Goal: Transaction & Acquisition: Purchase product/service

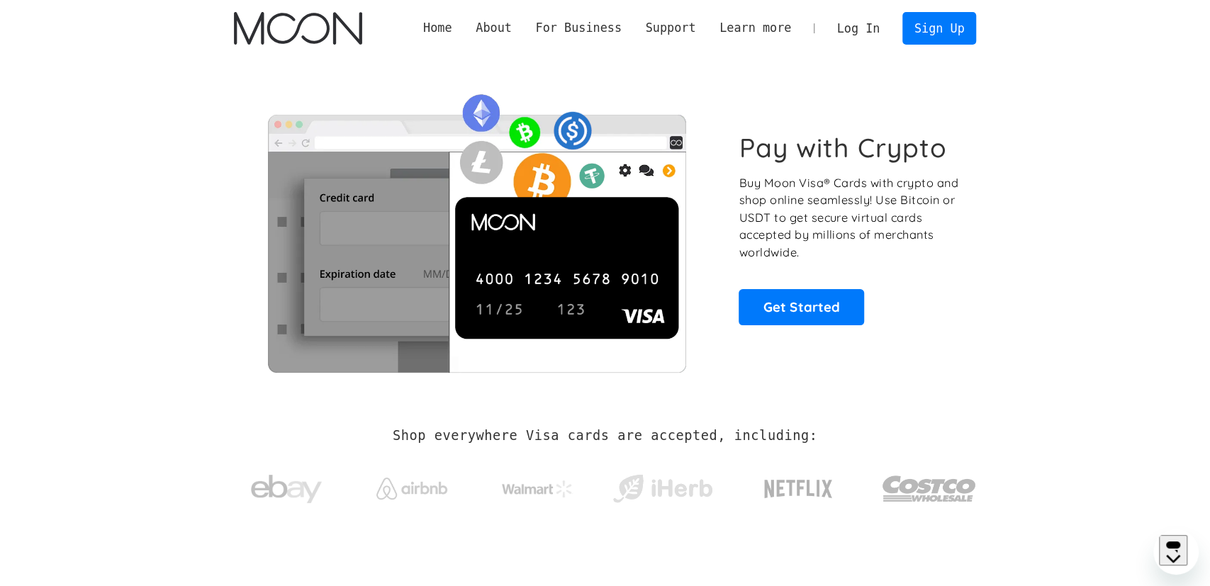
click at [870, 19] on link "Log In" at bounding box center [858, 28] width 67 height 31
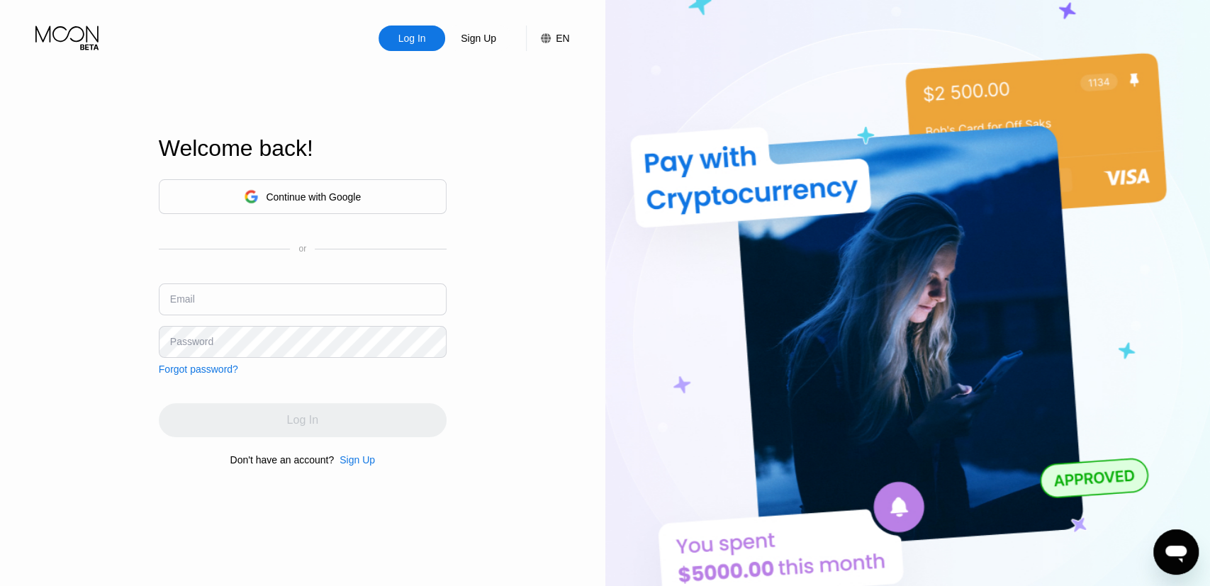
click at [344, 315] on div "Email" at bounding box center [303, 304] width 288 height 43
click at [365, 300] on input "text" at bounding box center [303, 299] width 288 height 32
type input "[EMAIL_ADDRESS][DOMAIN_NAME]"
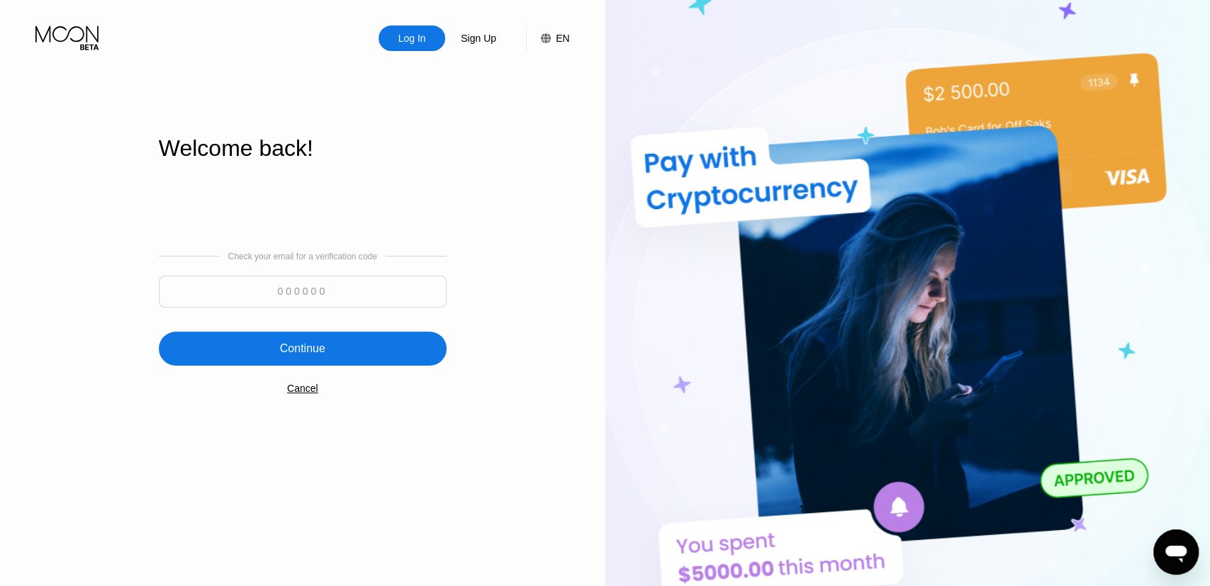
click at [416, 281] on input at bounding box center [303, 292] width 288 height 32
paste input "460852"
type input "460852"
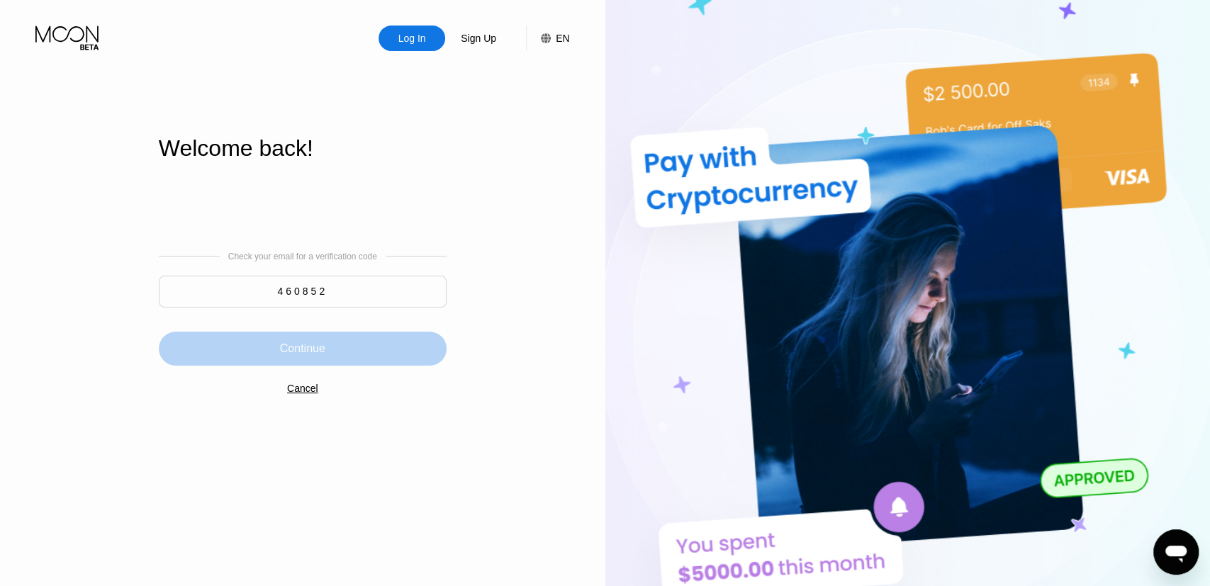
click at [389, 345] on div "Continue" at bounding box center [303, 349] width 288 height 34
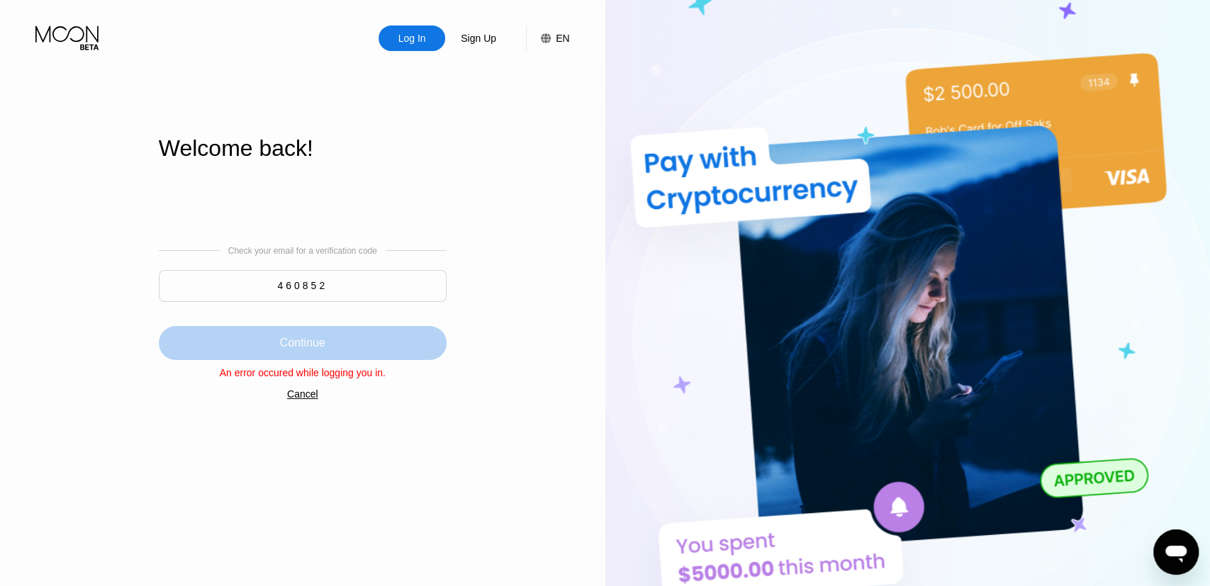
click at [389, 345] on div "Continue" at bounding box center [303, 343] width 288 height 34
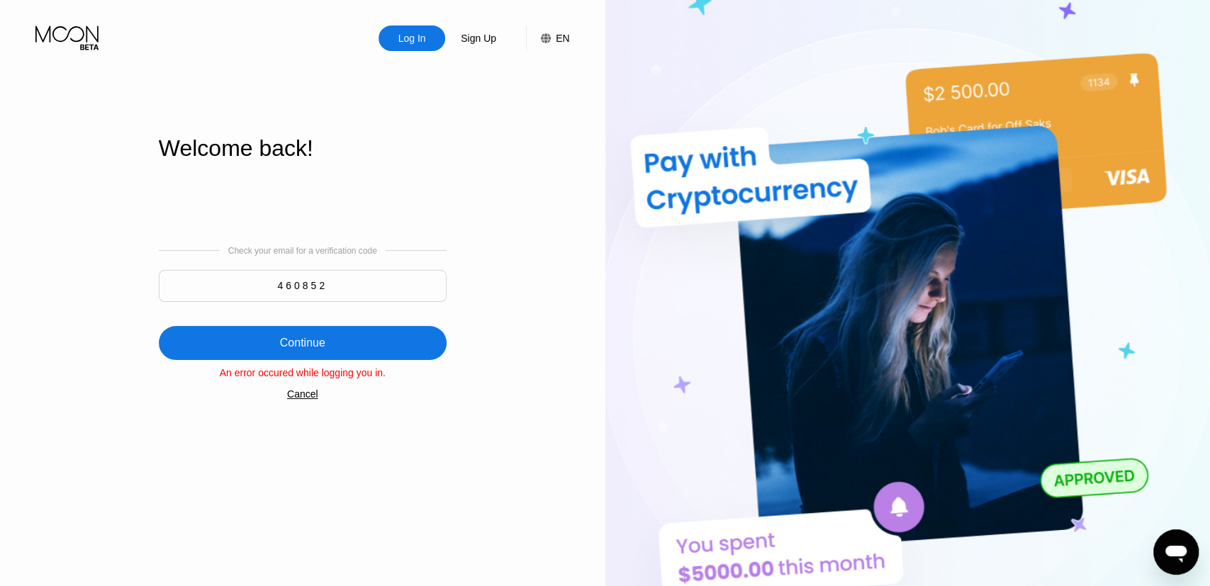
click at [289, 395] on div "Cancel" at bounding box center [302, 393] width 31 height 11
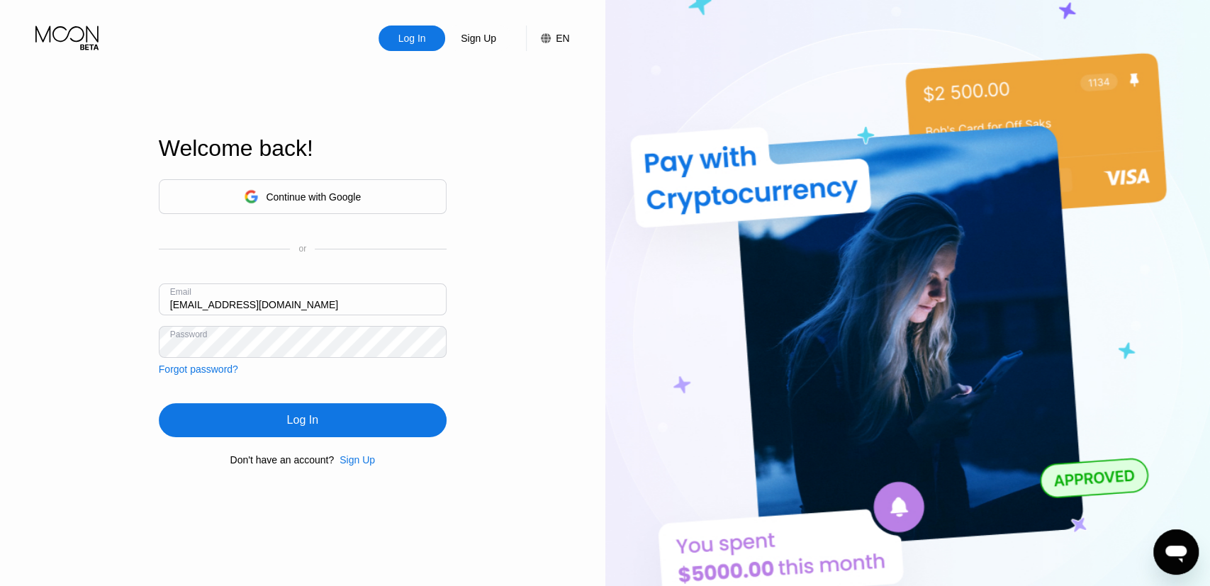
drag, startPoint x: 330, startPoint y: 405, endPoint x: 321, endPoint y: 423, distance: 20.3
click at [321, 423] on div "Continue with Google or Email nakmuaynovice@gmail.com Password Forgot password?…" at bounding box center [303, 323] width 288 height 288
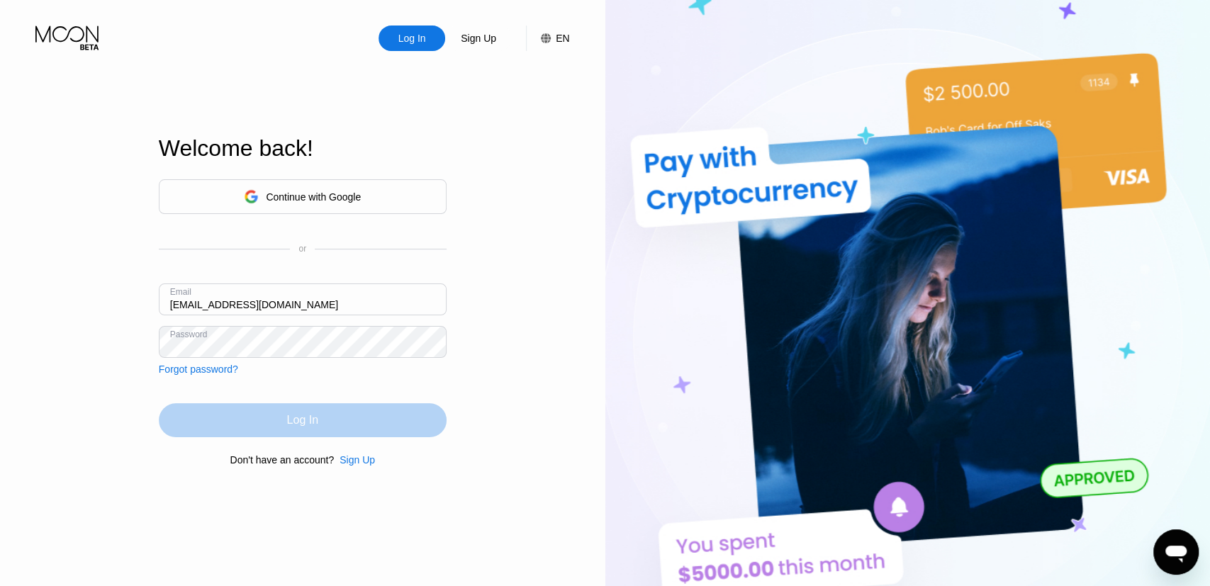
click at [321, 423] on div "Log In" at bounding box center [303, 420] width 288 height 34
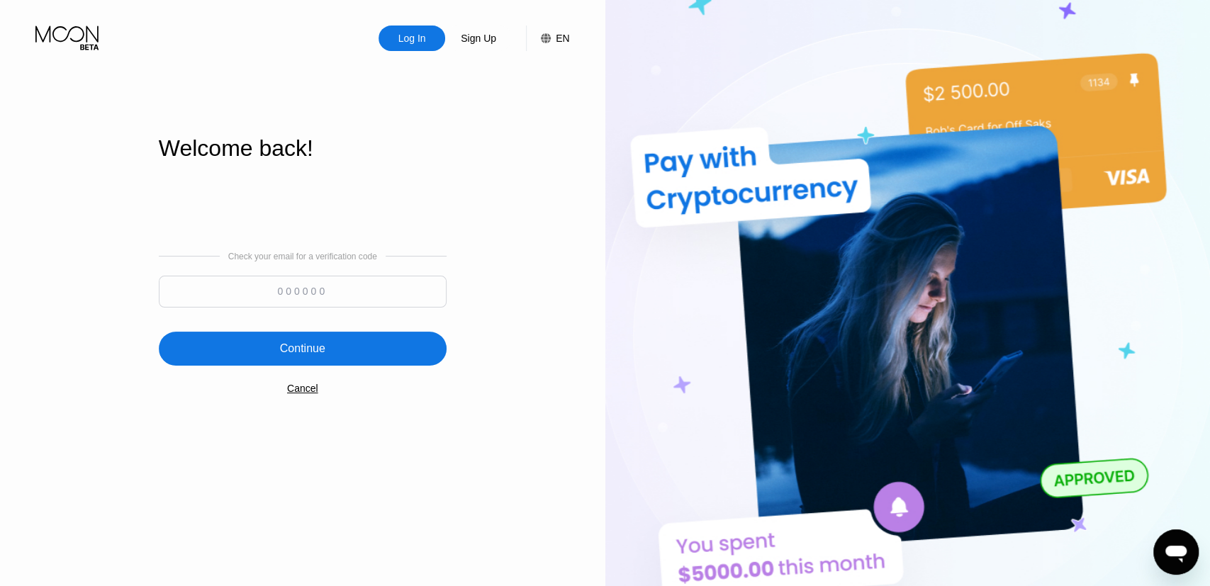
click at [375, 277] on input at bounding box center [303, 292] width 288 height 32
paste input "193921"
type input "193921"
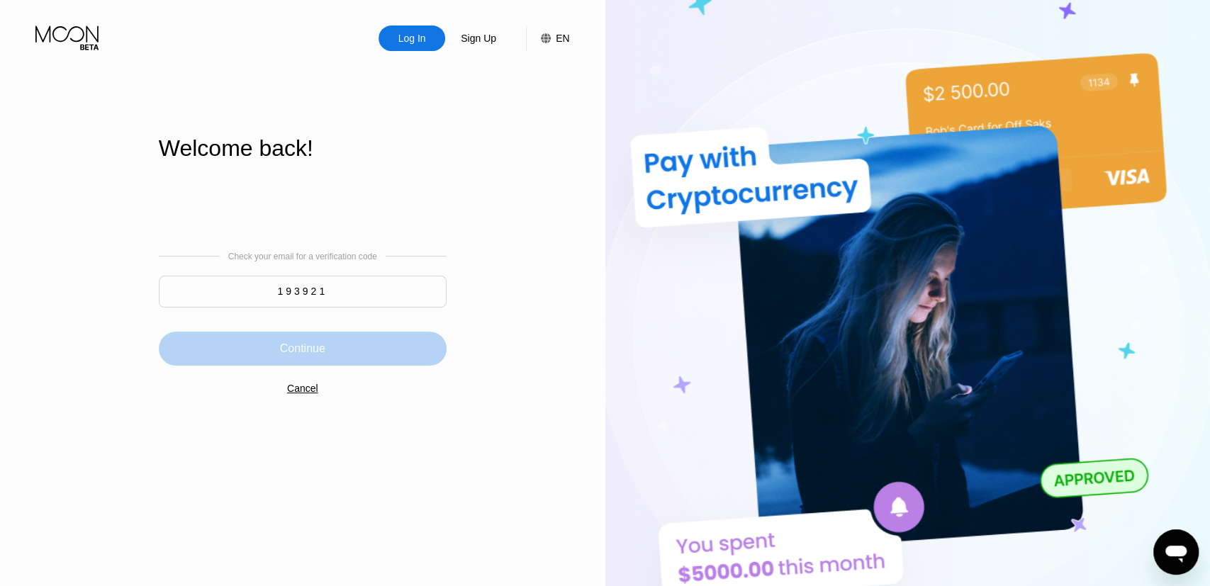
click at [349, 356] on div "Continue" at bounding box center [303, 349] width 288 height 34
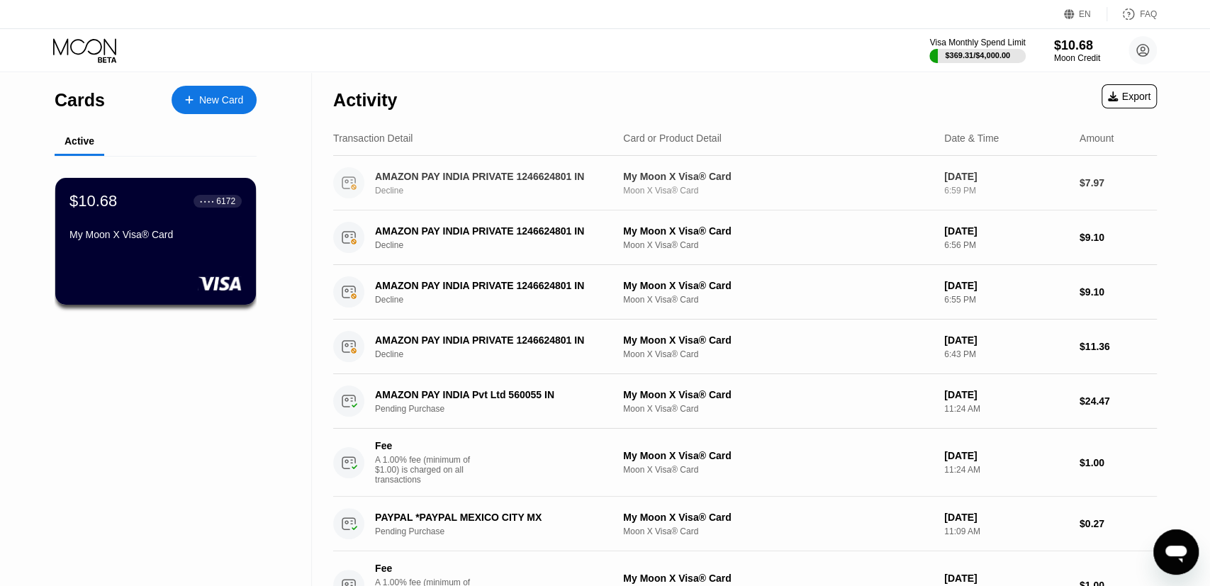
click at [475, 184] on div "AMAZON PAY INDIA PRIVATE 1246624801 IN Decline" at bounding box center [500, 183] width 251 height 25
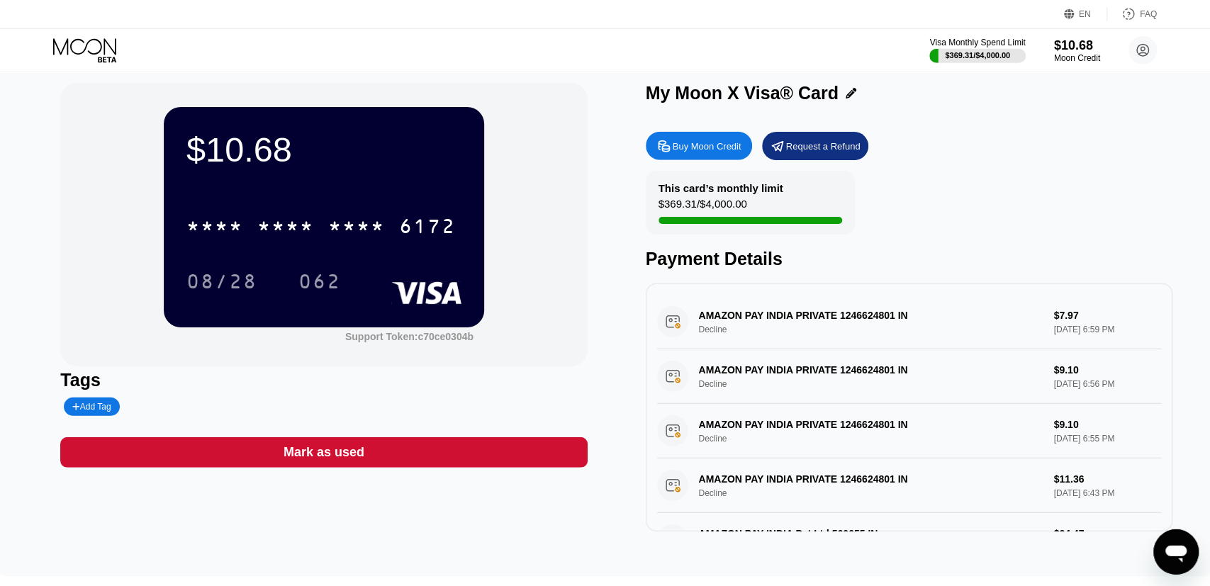
click at [793, 329] on div "AMAZON PAY INDIA PRIVATE 1246624801 IN Decline $7.97 Sep 22, 2025 6:59 PM" at bounding box center [909, 322] width 504 height 55
click at [990, 333] on div "AMAZON PAY INDIA PRIVATE 1246624801 IN Decline $7.97 Sep 22, 2025 6:59 PM" at bounding box center [909, 322] width 504 height 55
click at [801, 320] on div "AMAZON PAY INDIA PRIVATE 1246624801 IN Decline $7.97 Sep 22, 2025 6:59 PM" at bounding box center [909, 322] width 504 height 55
click at [721, 337] on div "AMAZON PAY INDIA PRIVATE 1246624801 IN Decline $7.97 Sep 22, 2025 6:59 PM" at bounding box center [909, 322] width 504 height 55
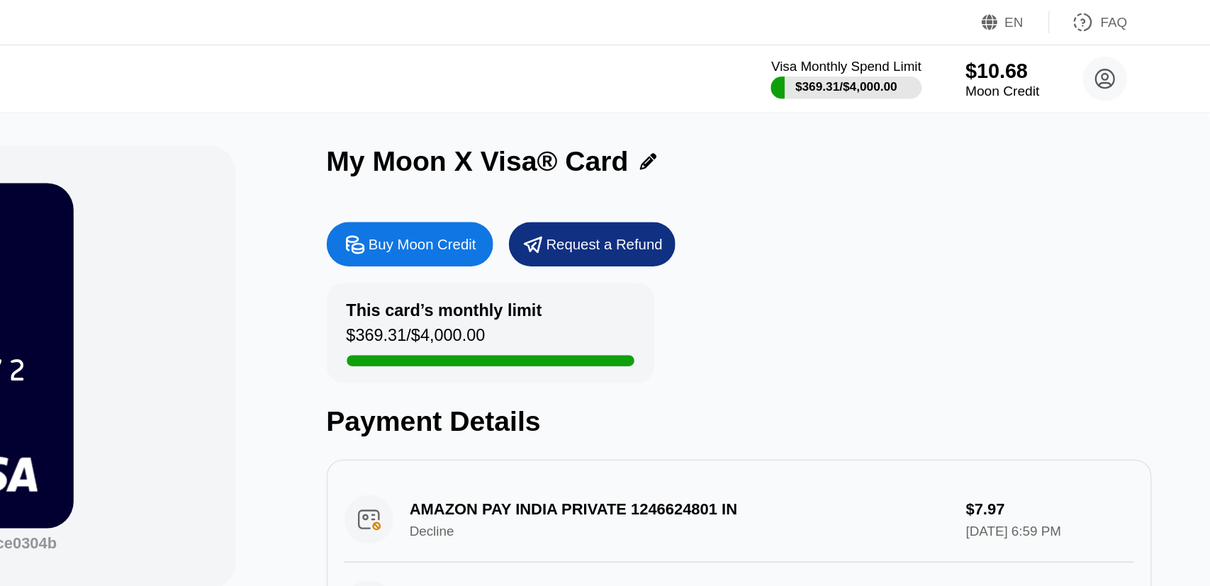
click at [1058, 52] on div "$10.68" at bounding box center [1076, 45] width 47 height 15
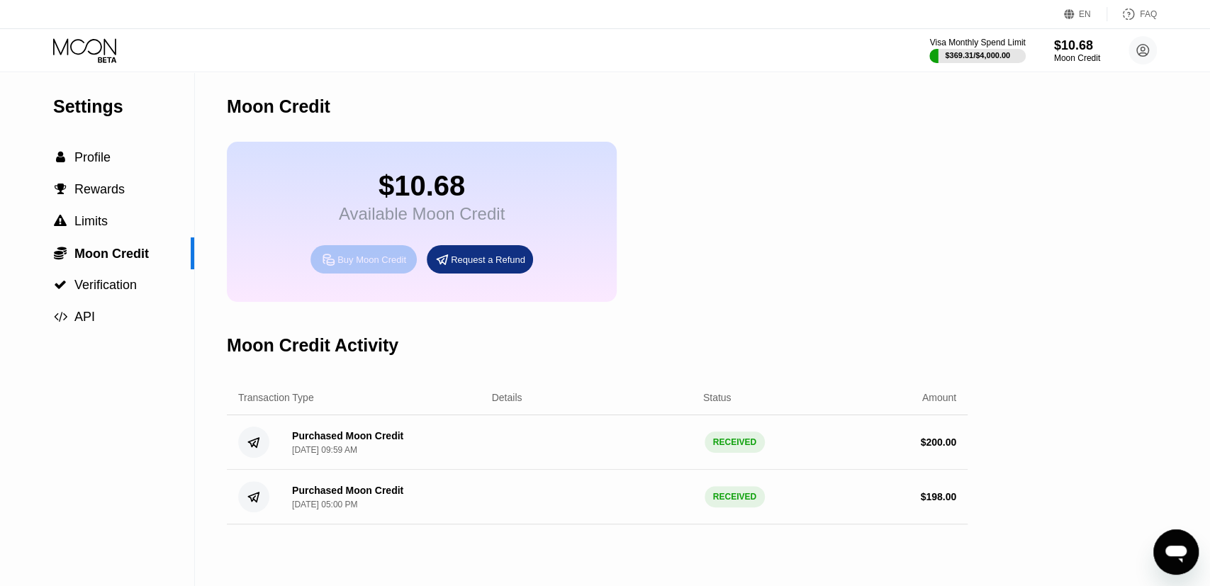
click at [399, 266] on div "Buy Moon Credit" at bounding box center [371, 260] width 69 height 12
type input "0"
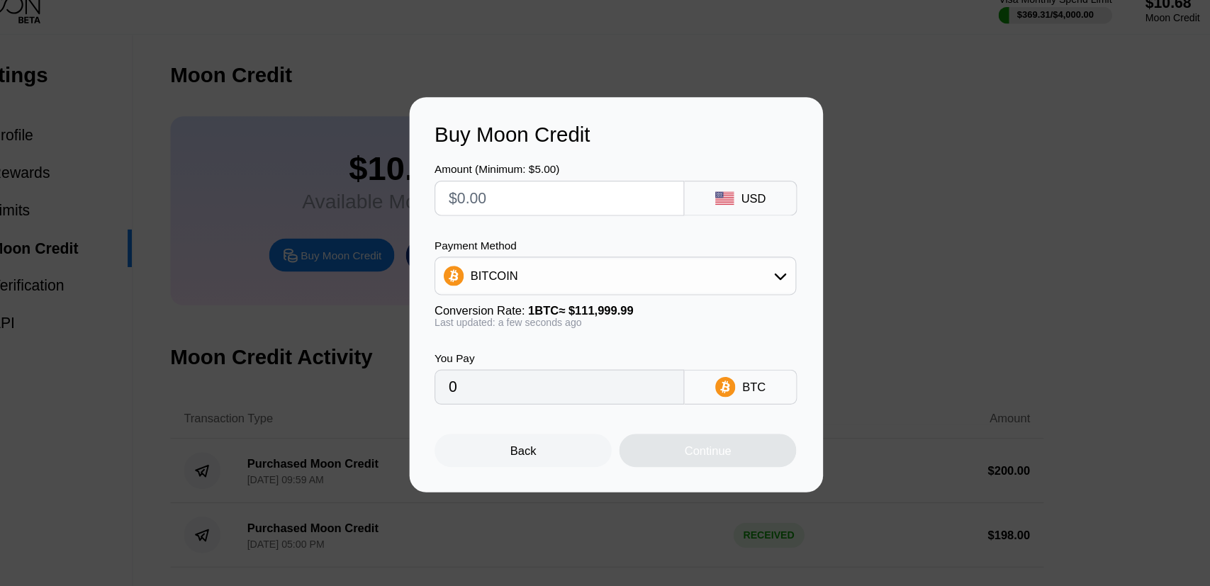
click at [592, 203] on input "text" at bounding box center [557, 211] width 188 height 28
type input "$50"
type input "0.00044643"
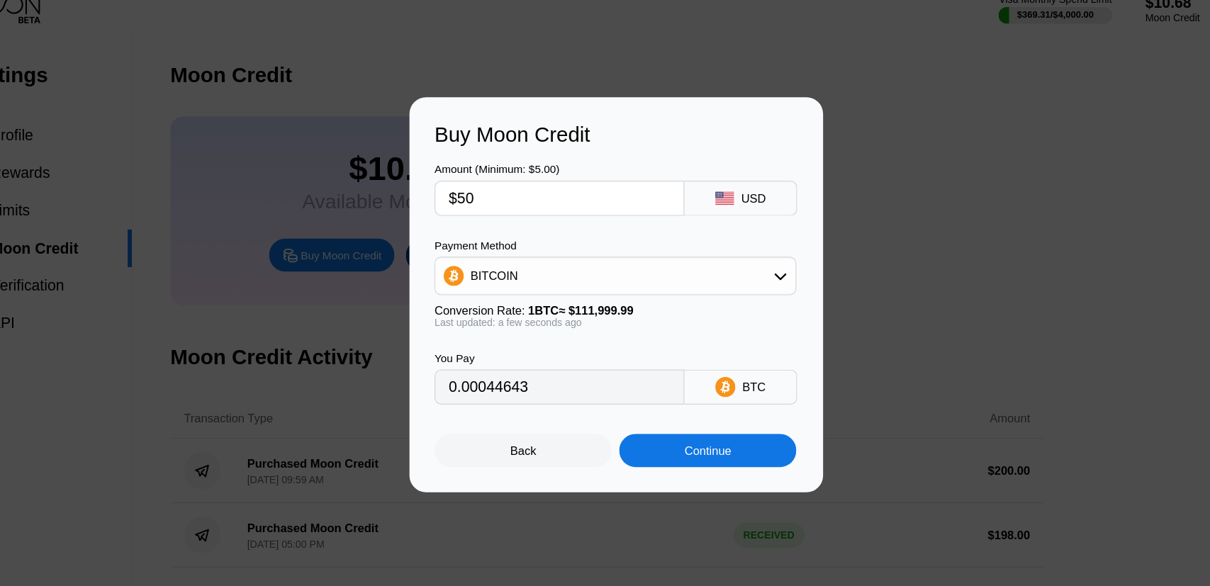
type input "$5"
type input "0.00004465"
type input "0"
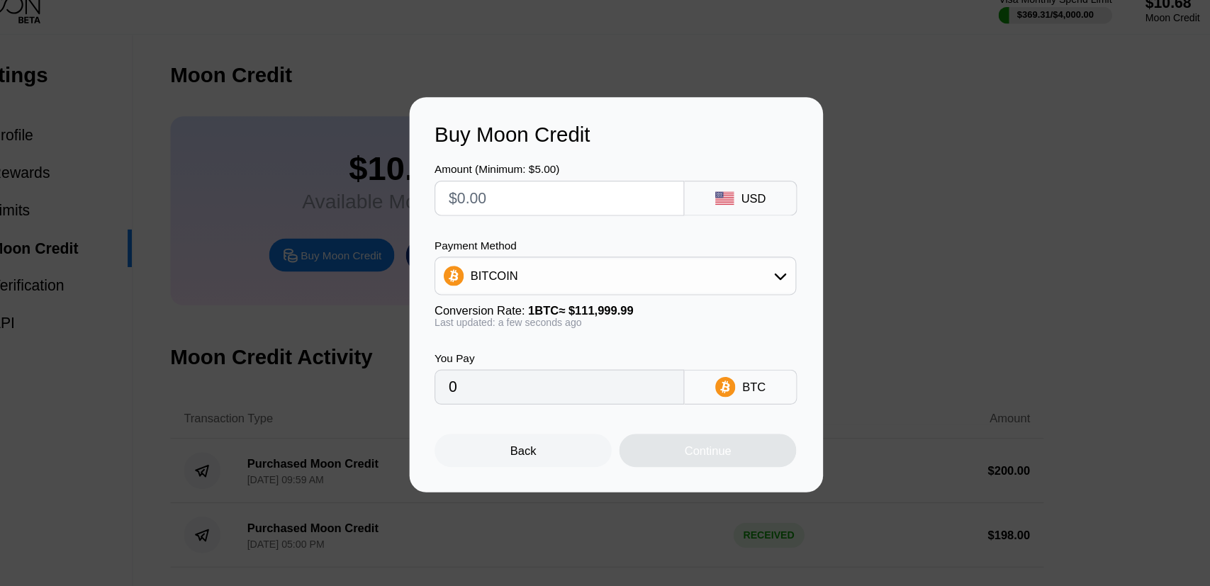
click at [621, 215] on input "text" at bounding box center [557, 211] width 188 height 28
type input "$50"
type input "0.00044643"
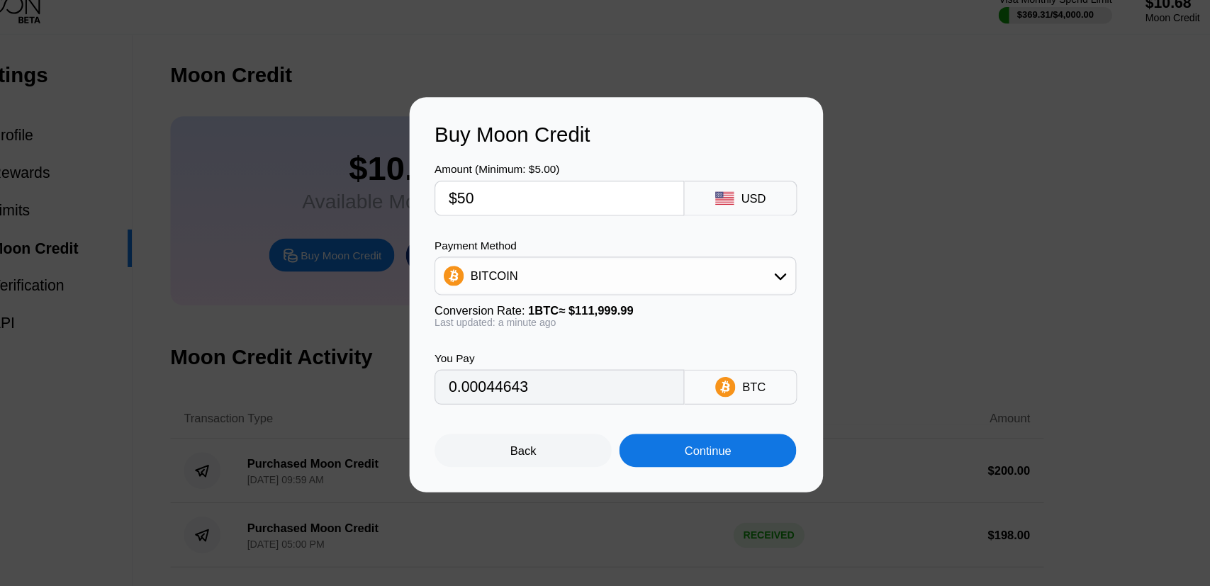
type input "$50"
click at [695, 284] on div "BITCOIN" at bounding box center [603, 277] width 305 height 28
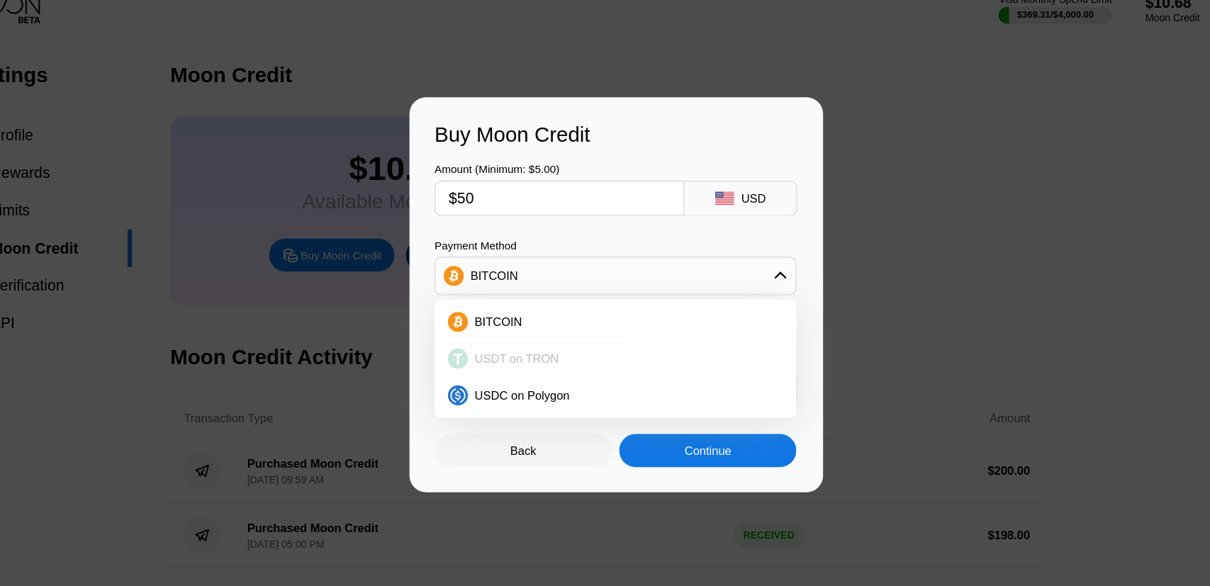
click at [575, 341] on div "USDT on TRON" at bounding box center [604, 347] width 298 height 28
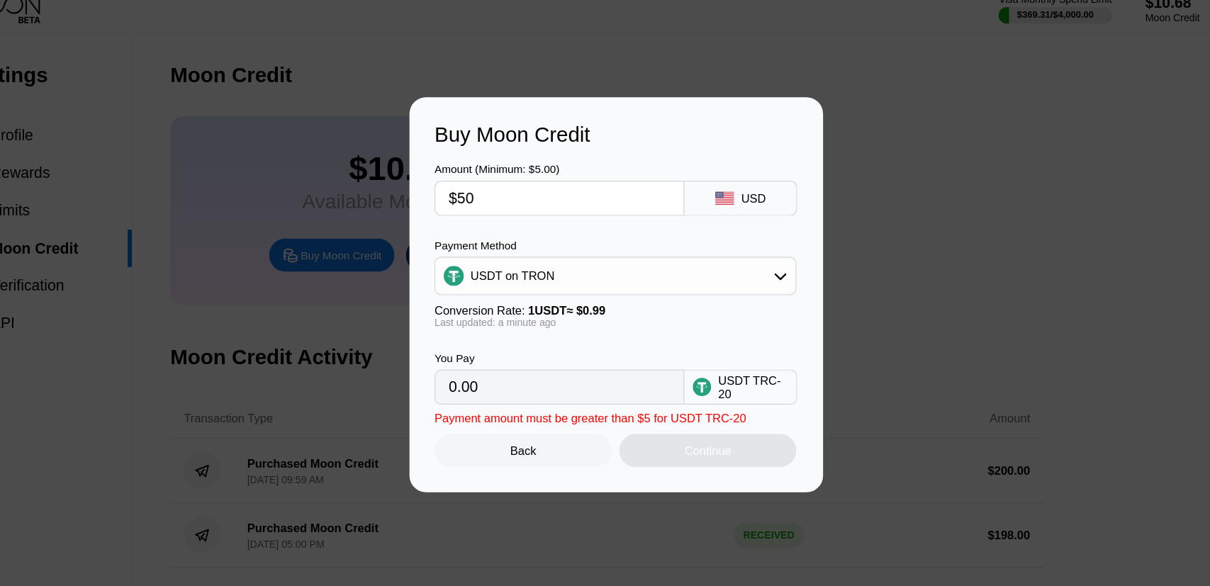
type input "50.51"
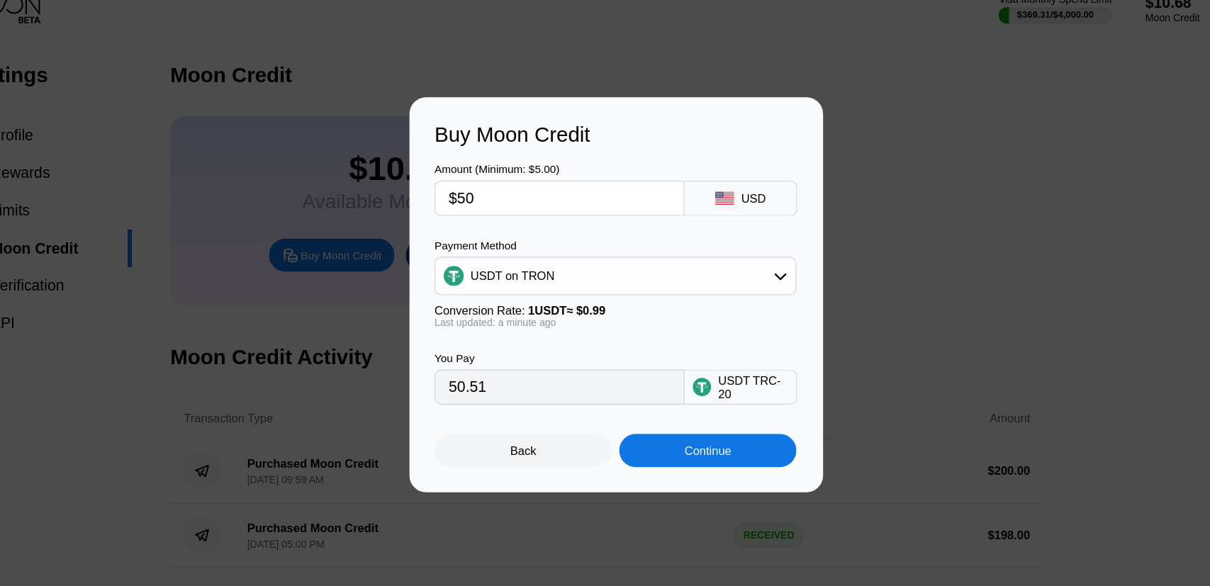
click at [614, 371] on input "50.51" at bounding box center [557, 371] width 188 height 28
click at [667, 425] on div "Continue" at bounding box center [683, 425] width 40 height 11
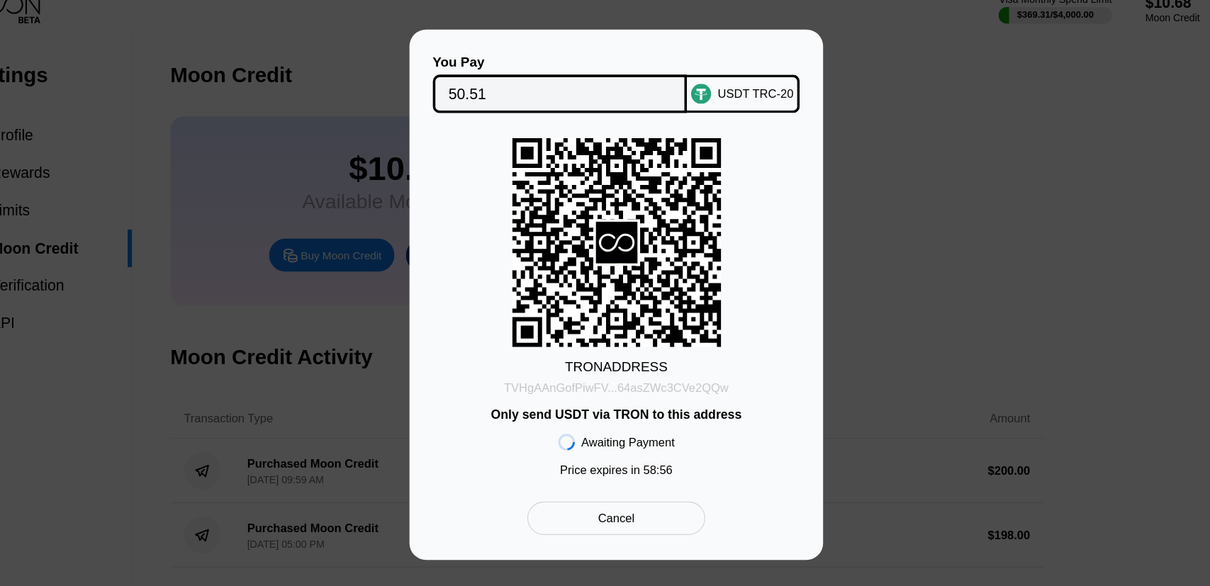
click at [646, 371] on div "TVHgAAnGofPiwFV...64asZWc3CVe2QQw" at bounding box center [605, 371] width 191 height 11
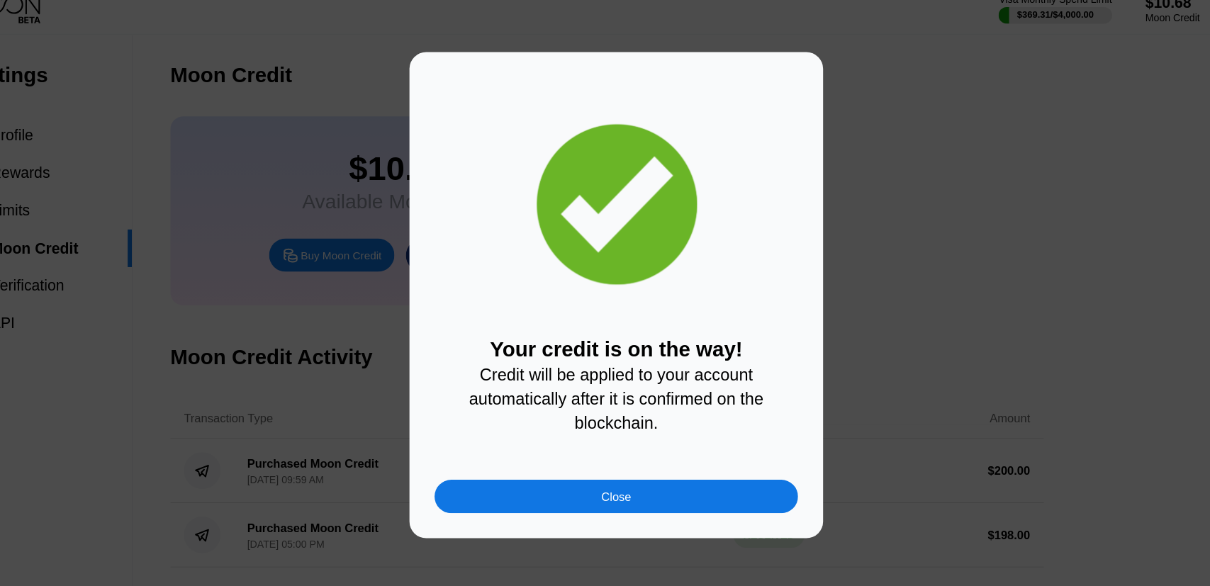
click at [671, 455] on div "Your credit is on the way! Credit will be applied to your account automatically…" at bounding box center [605, 293] width 308 height 370
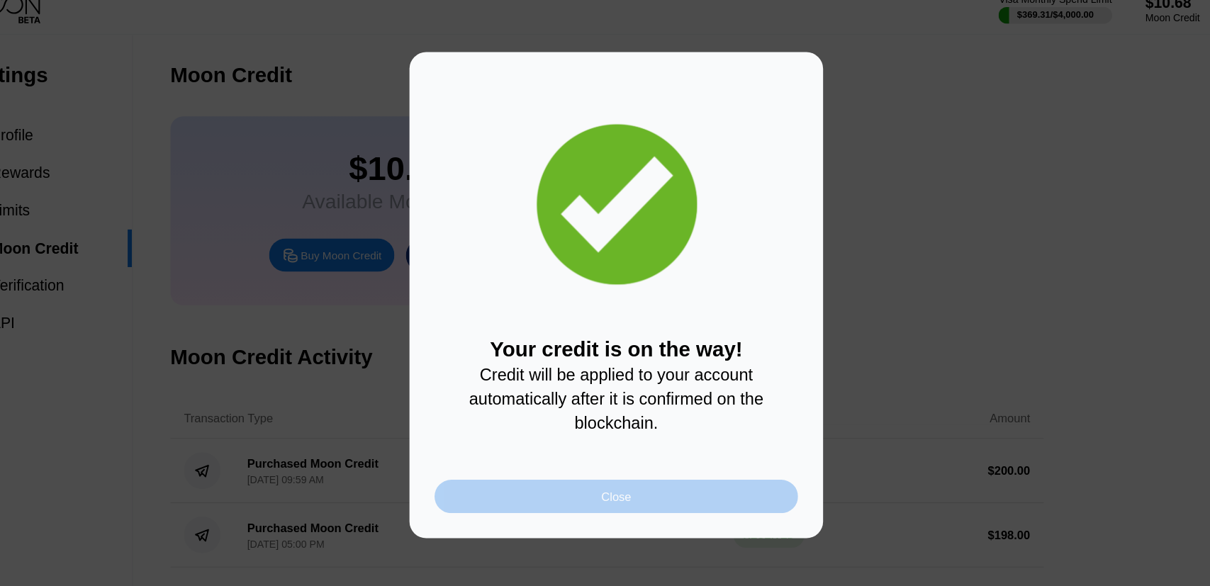
click at [651, 471] on div "Close" at bounding box center [605, 464] width 308 height 28
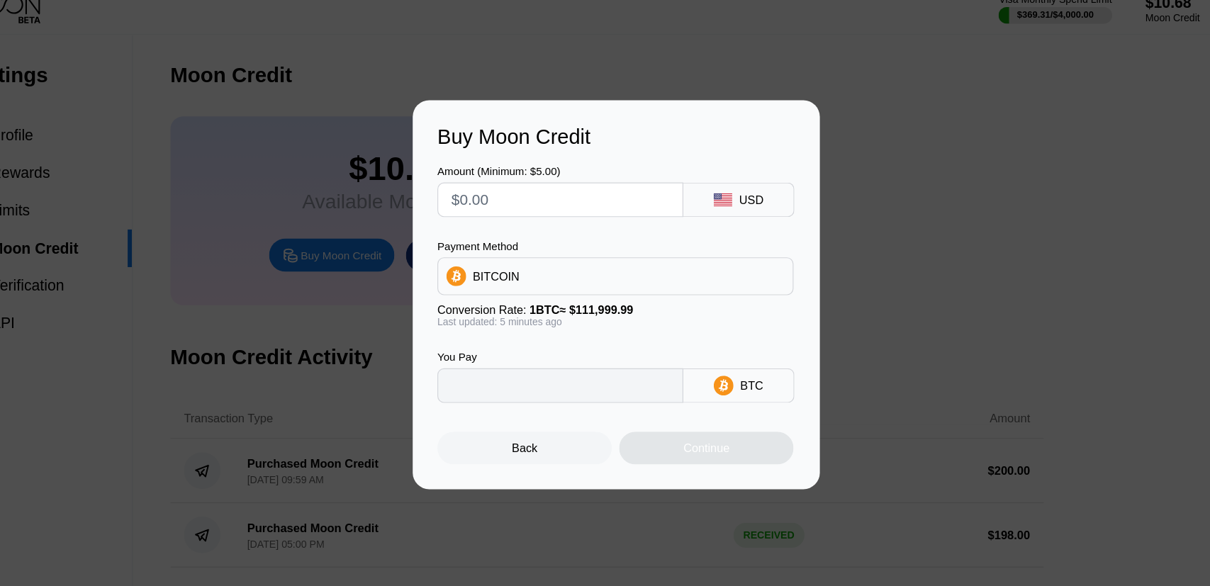
type input "0"
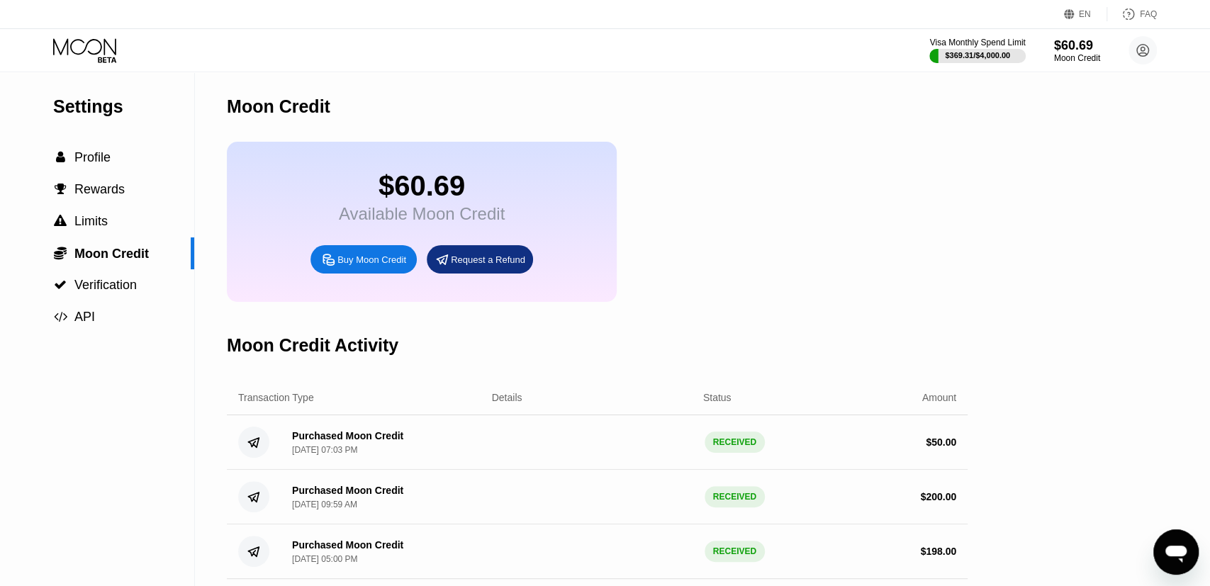
drag, startPoint x: 425, startPoint y: 212, endPoint x: 502, endPoint y: 220, distance: 78.3
click at [502, 220] on div "$60.69 Available Moon Credit" at bounding box center [422, 197] width 166 height 54
click at [502, 220] on div "Available Moon Credit" at bounding box center [422, 214] width 166 height 20
drag, startPoint x: 502, startPoint y: 220, endPoint x: 500, endPoint y: 202, distance: 17.8
click at [500, 202] on div "$60.69 Available Moon Credit" at bounding box center [422, 197] width 166 height 54
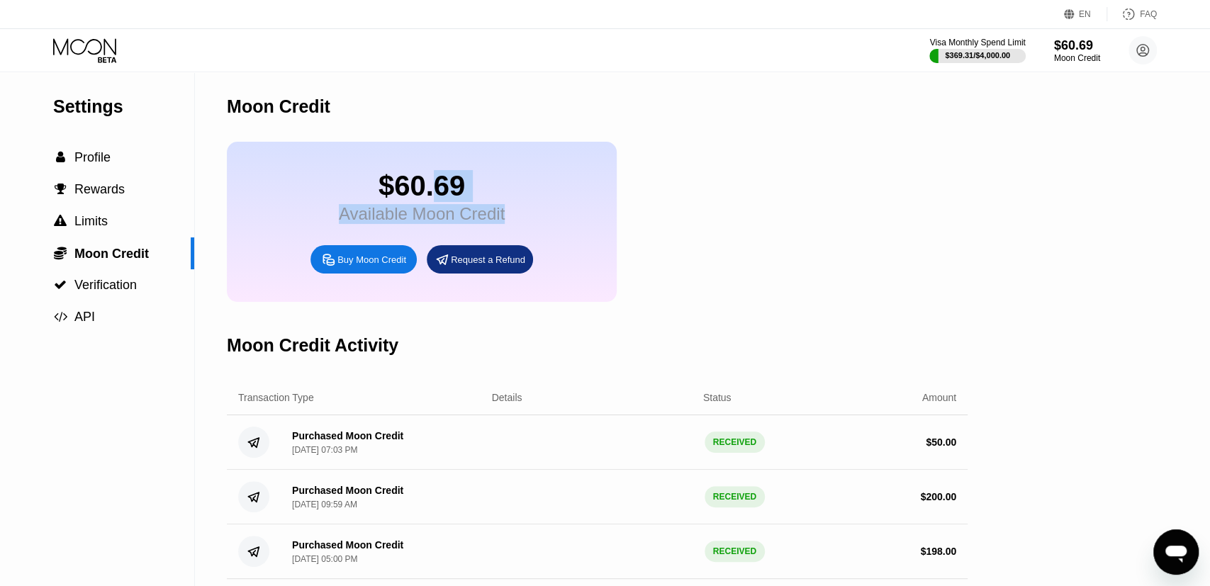
click at [500, 202] on div "$60.69" at bounding box center [422, 186] width 166 height 32
click at [154, 173] on div " Profile" at bounding box center [97, 158] width 194 height 32
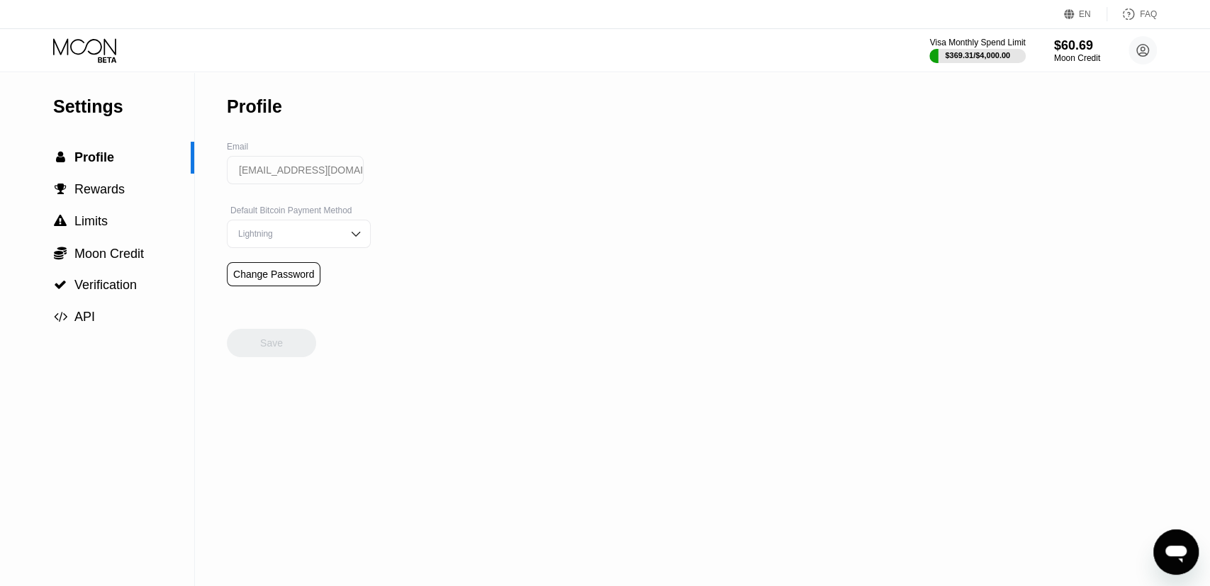
click at [438, 219] on div "Settings  Profile  Rewards  Limits  Moon Credit  Verification  API Profil…" at bounding box center [605, 329] width 1210 height 515
click at [162, 256] on div " Moon Credit" at bounding box center [97, 254] width 194 height 16
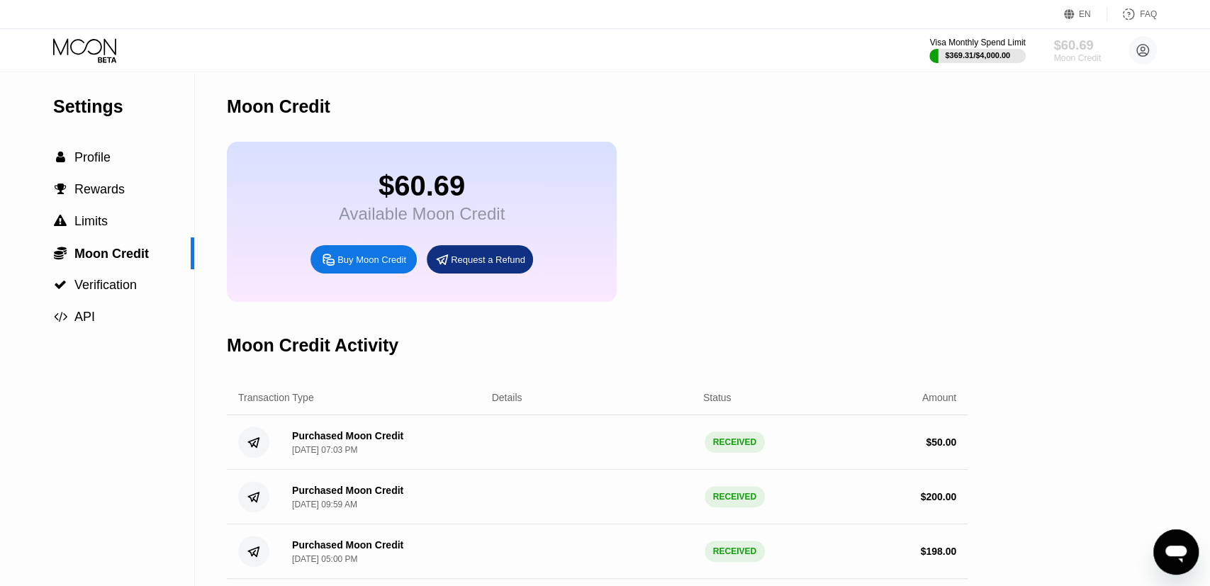
click at [1061, 52] on div "$60.69" at bounding box center [1076, 45] width 47 height 15
click at [1001, 44] on div "Visa Monthly Spend Limit" at bounding box center [977, 43] width 98 height 10
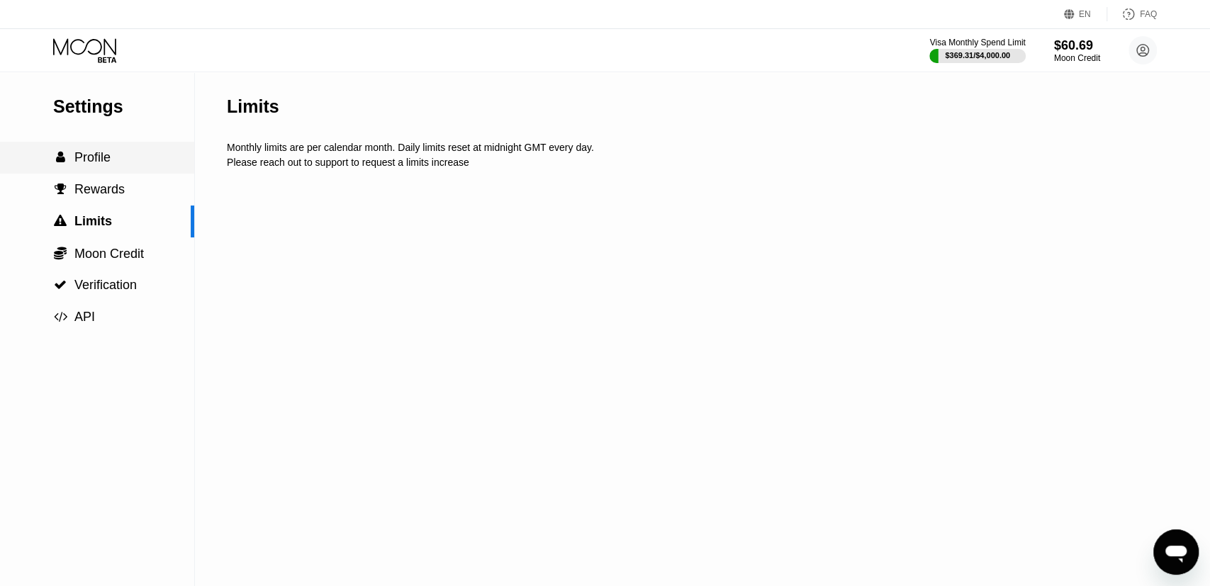
click at [113, 148] on div " Profile" at bounding box center [97, 158] width 194 height 32
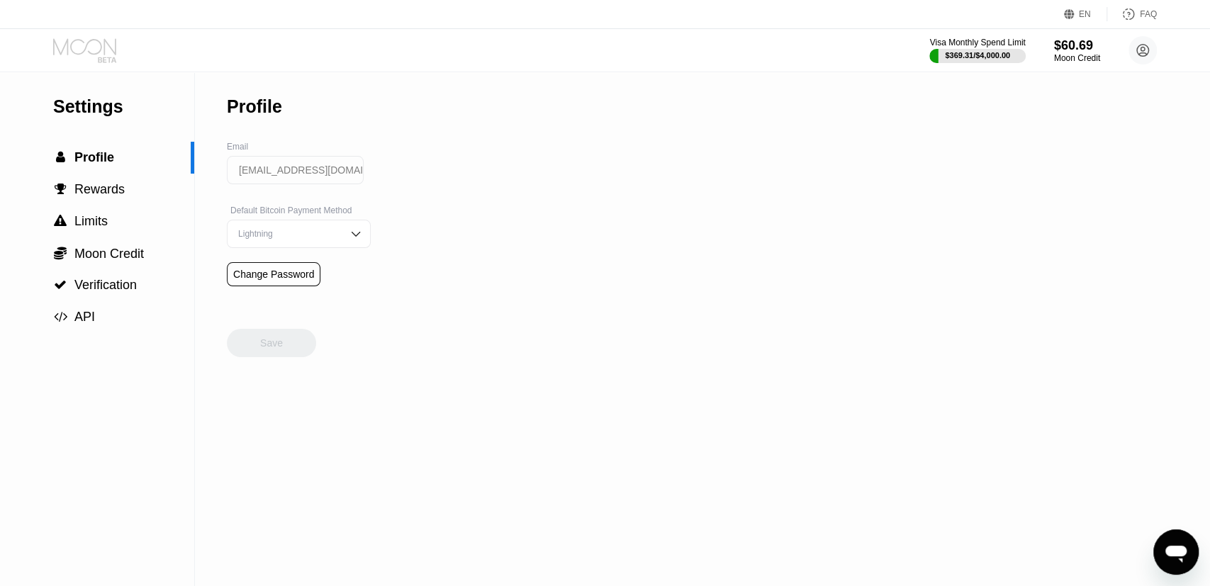
click at [101, 55] on icon at bounding box center [86, 50] width 66 height 25
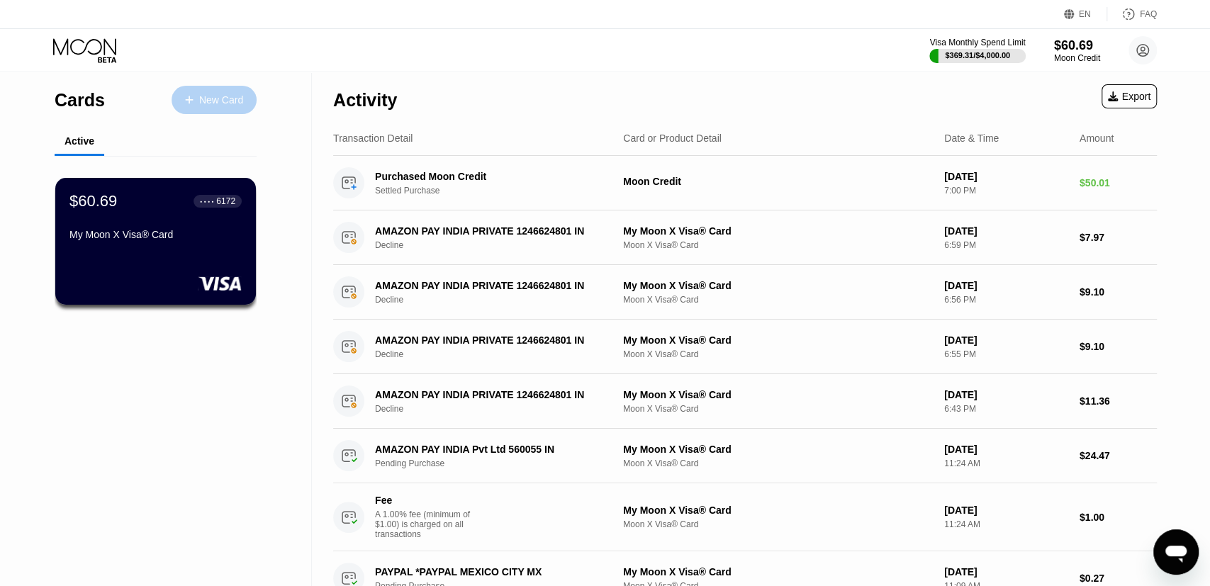
click at [225, 96] on div "New Card" at bounding box center [221, 100] width 44 height 12
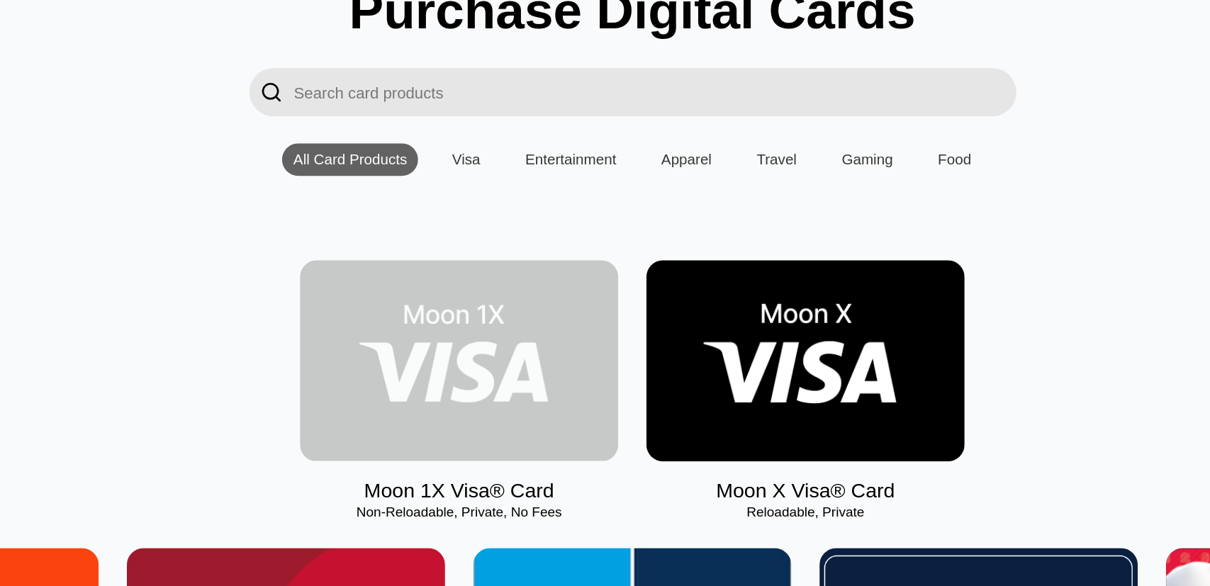
click at [559, 361] on img at bounding box center [495, 361] width 201 height 127
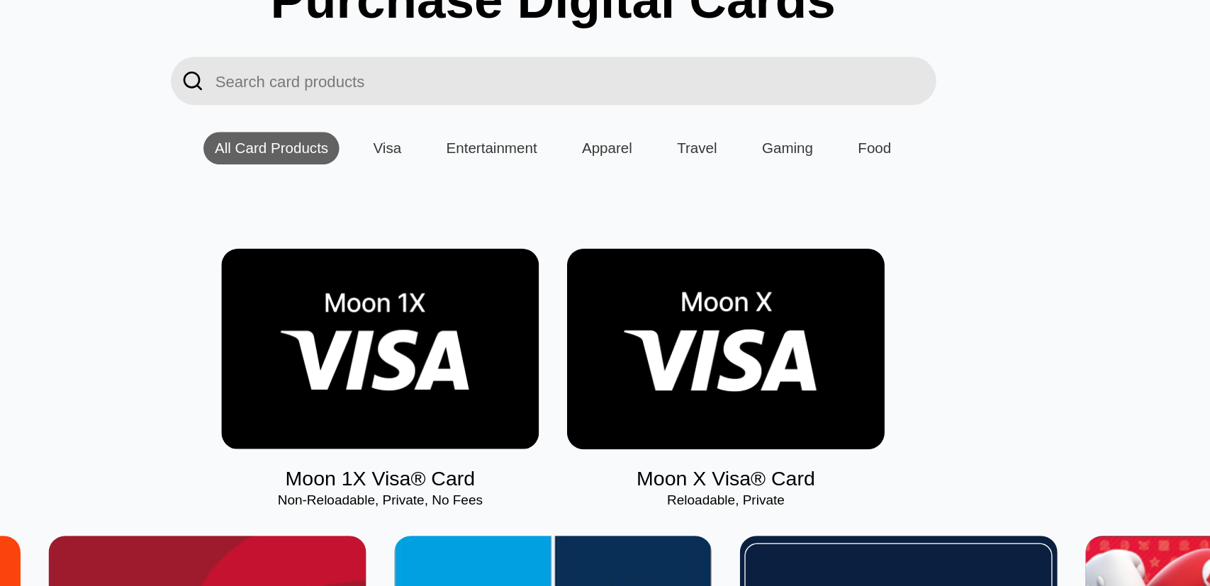
click at [553, 388] on img at bounding box center [495, 361] width 201 height 127
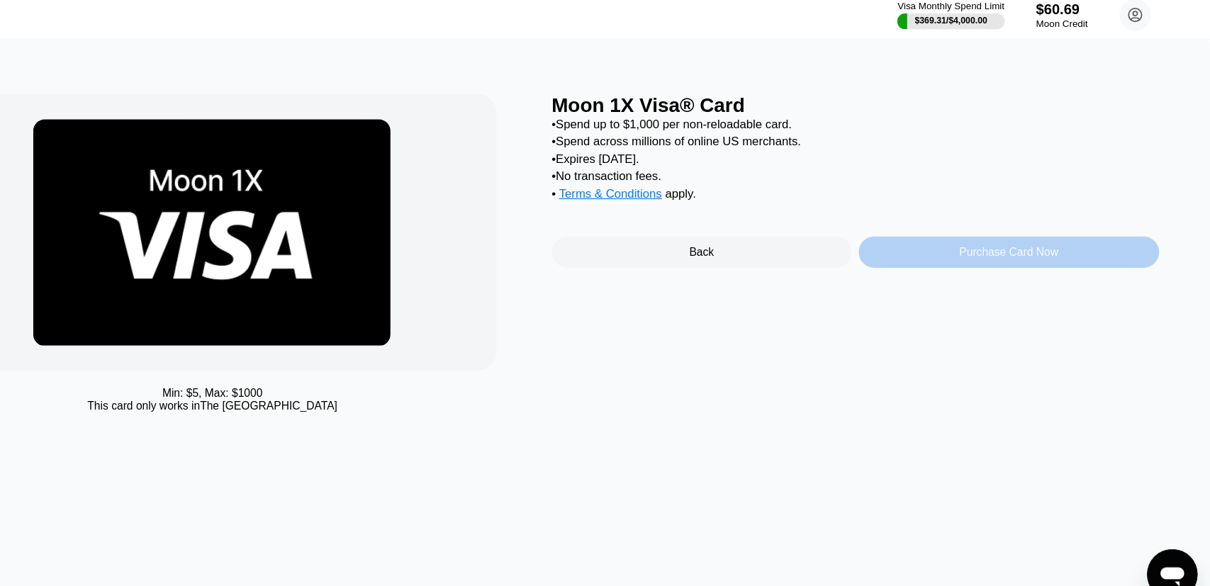
click at [1016, 277] on div "Purchase Card Now" at bounding box center [1028, 263] width 269 height 28
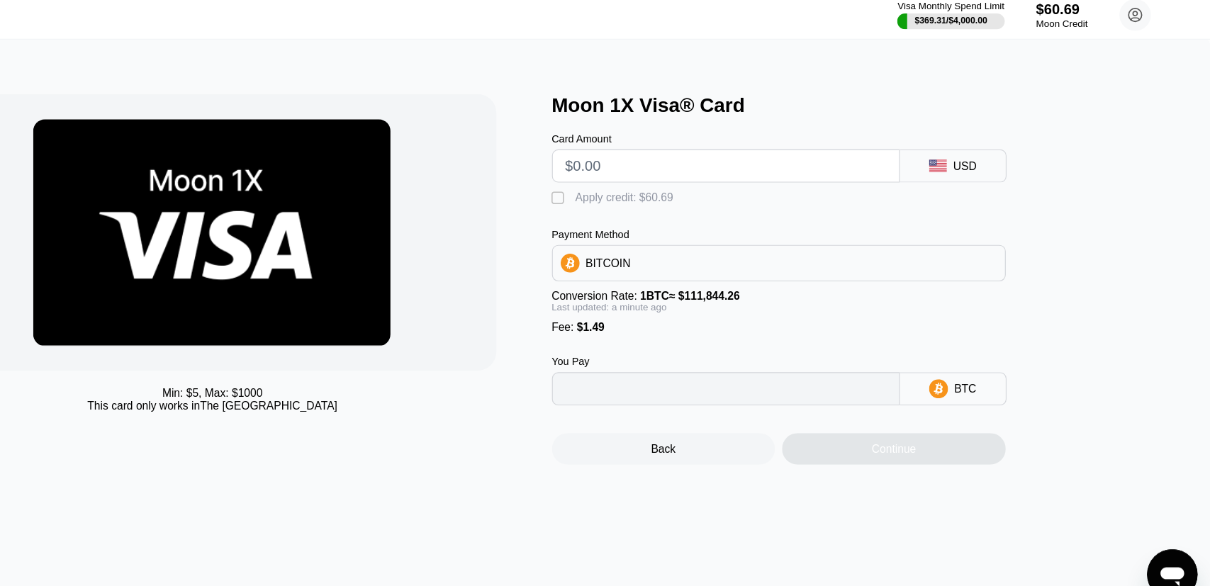
type input "0"
click at [915, 200] on input "text" at bounding box center [775, 186] width 288 height 28
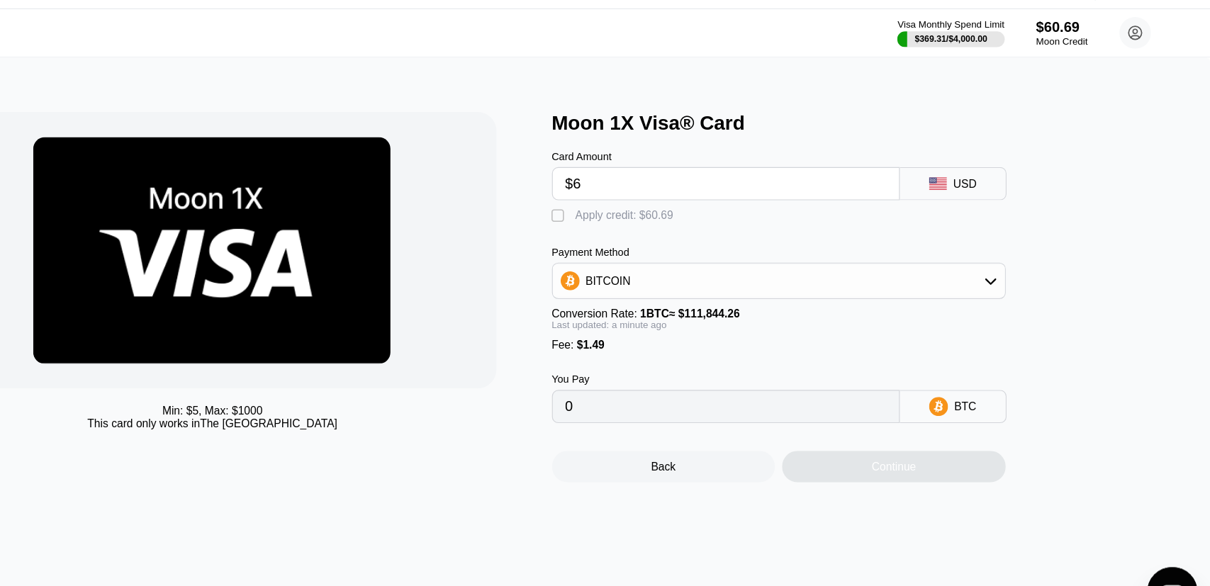
type input "$60"
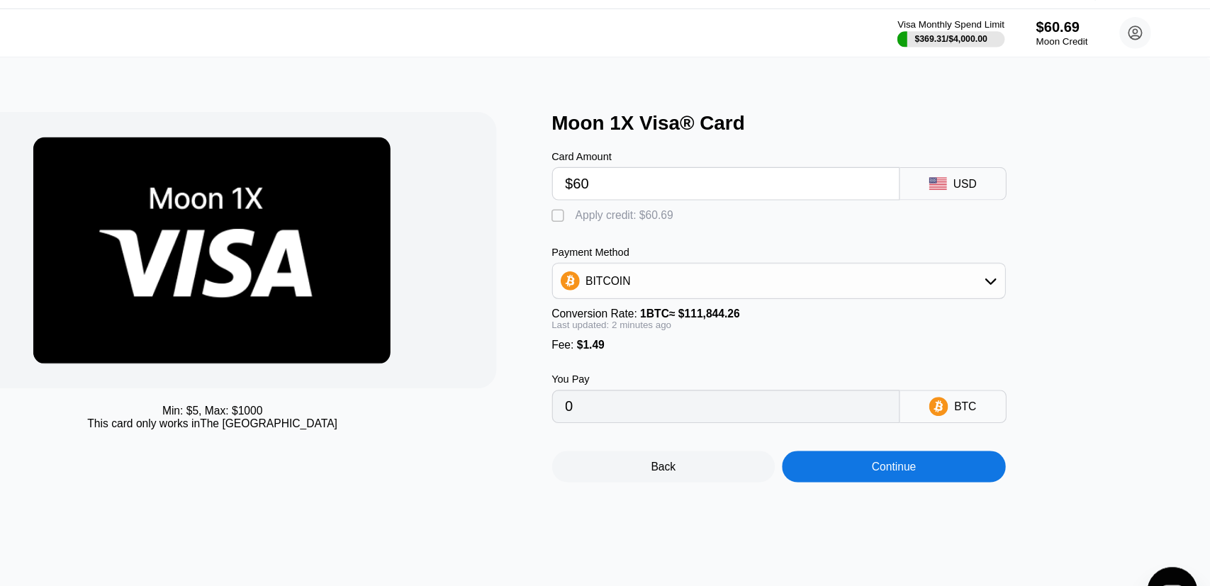
type input "0.00054979"
type input "$60"
click at [697, 220] on div "Apply credit: $60.69" at bounding box center [685, 213] width 88 height 11
click at [734, 266] on div "BITCOIN" at bounding box center [822, 273] width 407 height 33
click at [738, 271] on div "BITCOIN" at bounding box center [822, 273] width 405 height 28
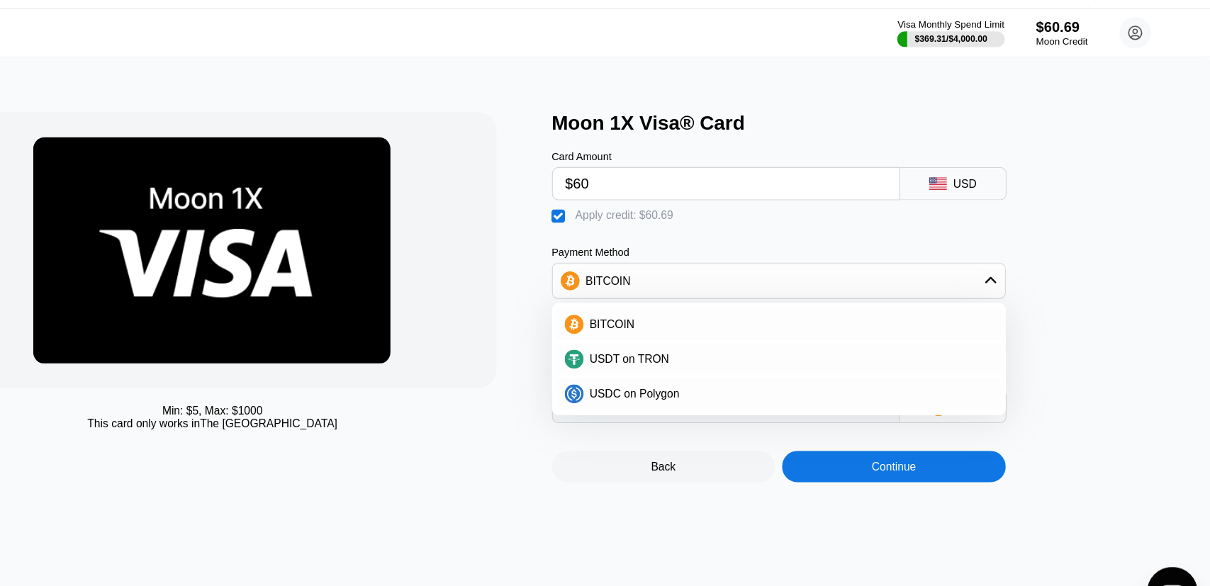
click at [792, 246] on div "Card Amount $60 USD  Apply credit: $60.69 Payment Method BITCOIN BITCOIN USDT …" at bounding box center [846, 271] width 454 height 259
click at [1015, 280] on div "BITCOIN" at bounding box center [822, 273] width 405 height 28
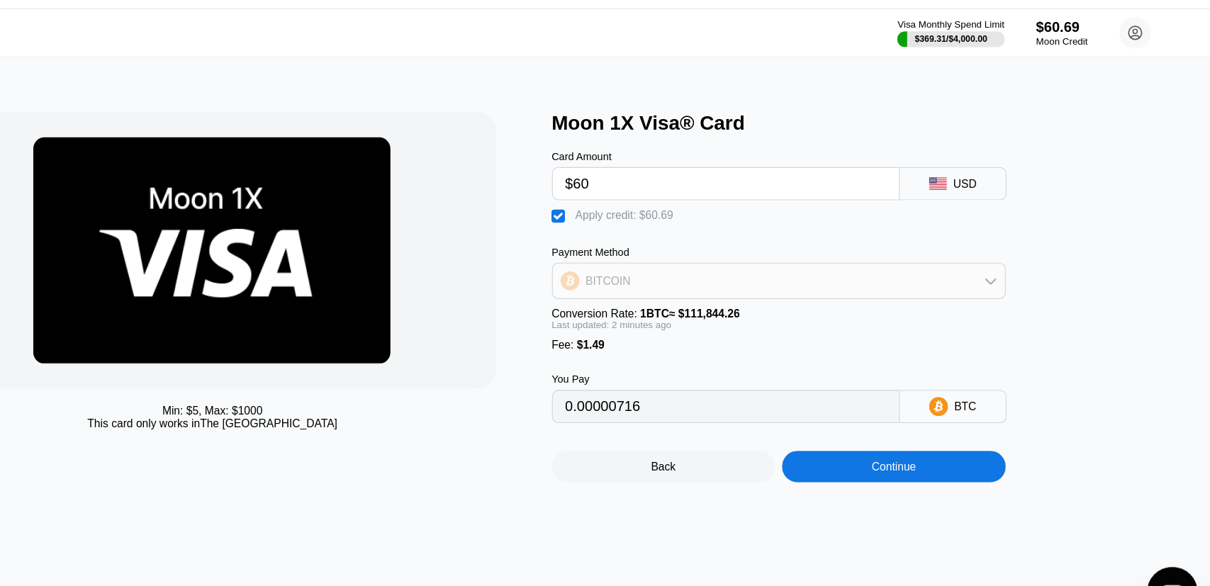
click at [992, 287] on div "BITCOIN" at bounding box center [822, 273] width 405 height 28
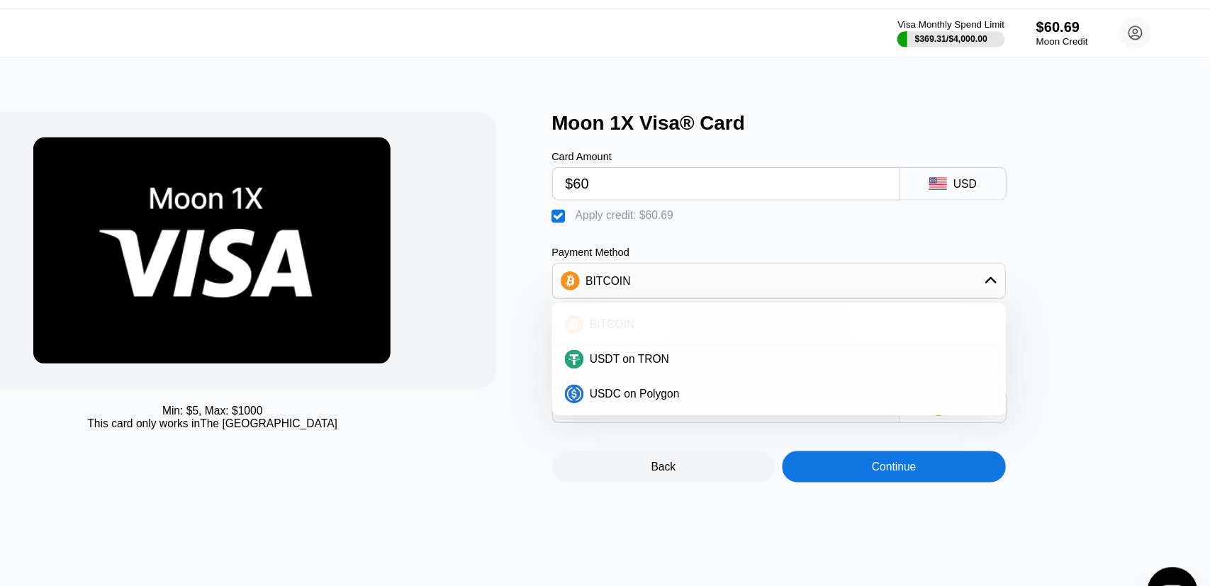
click at [959, 326] on div "BITCOIN" at bounding box center [823, 312] width 398 height 28
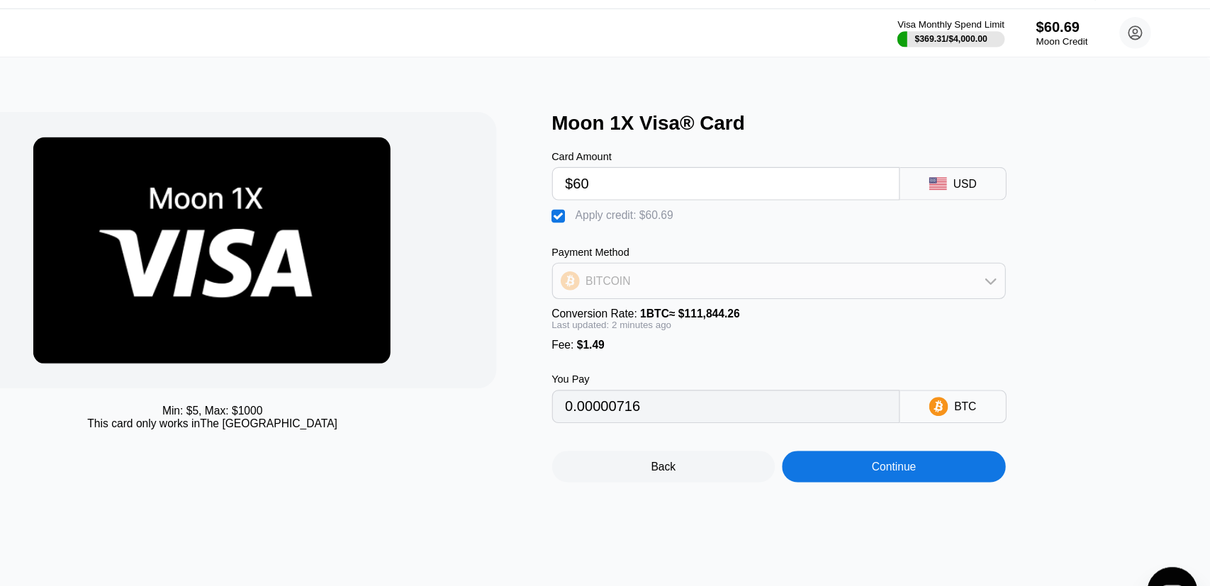
click at [983, 275] on div "BITCOIN" at bounding box center [822, 273] width 405 height 28
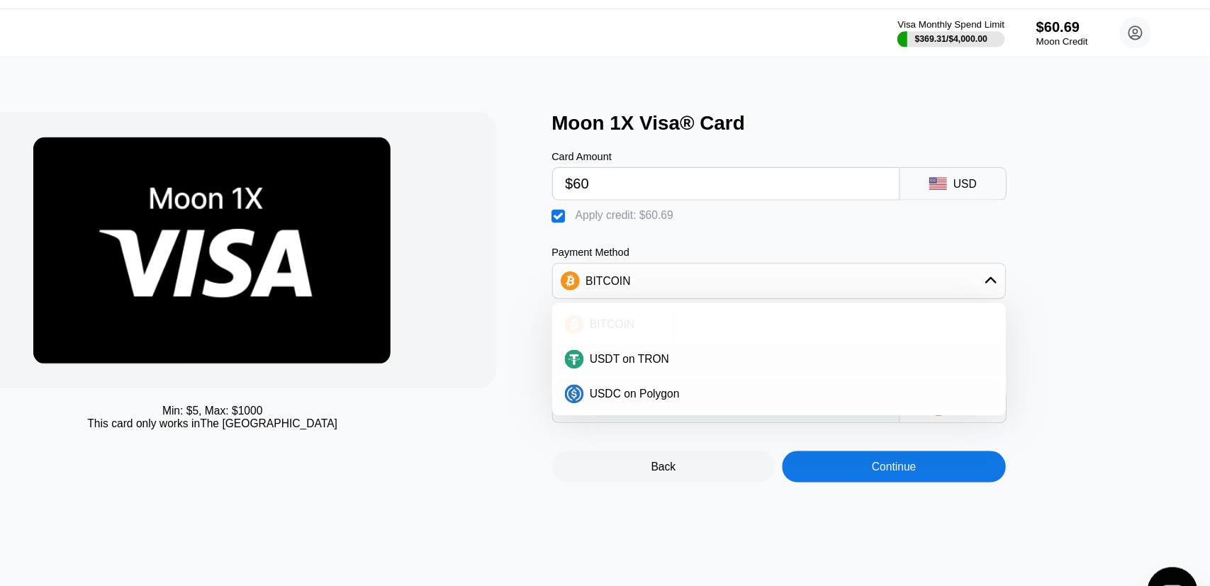
drag, startPoint x: 966, startPoint y: 330, endPoint x: 954, endPoint y: 351, distance: 24.4
click at [953, 350] on div "BITCOIN USDT on TRON USDC on Polygon" at bounding box center [822, 343] width 407 height 101
click at [953, 349] on div "USDT on TRON" at bounding box center [831, 342] width 367 height 11
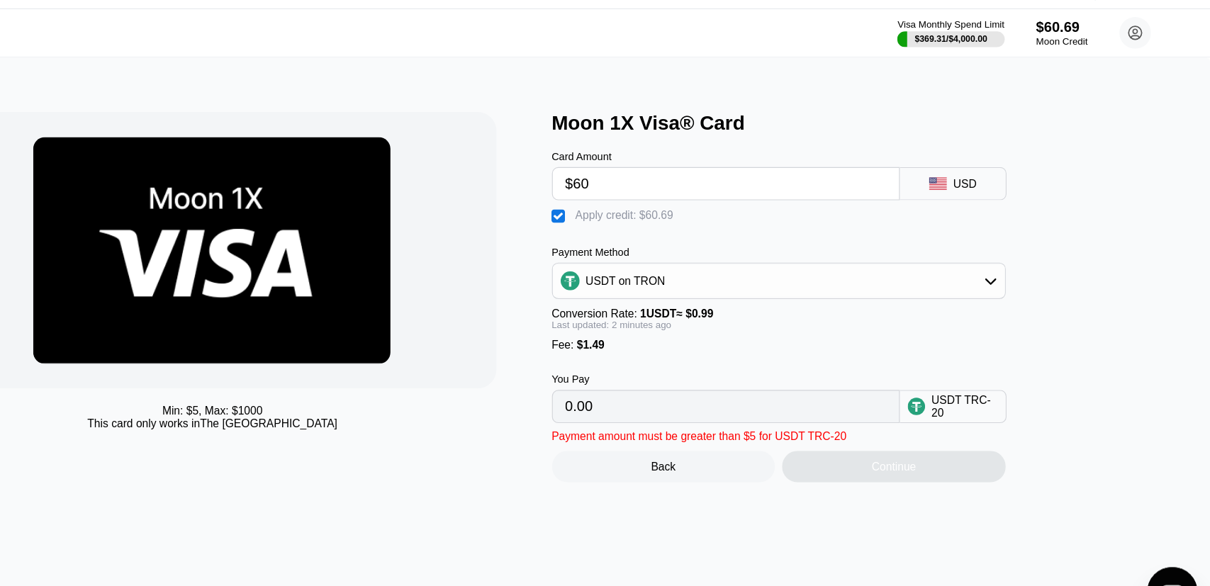
type input "0.81"
click at [807, 194] on input "$60" at bounding box center [775, 186] width 288 height 28
type input "$6"
type input "0.00"
click at [1039, 327] on div "Card Amount $59 USD  Apply credit: $60.49 Payment Method USDT on TRON Conversi…" at bounding box center [846, 271] width 454 height 259
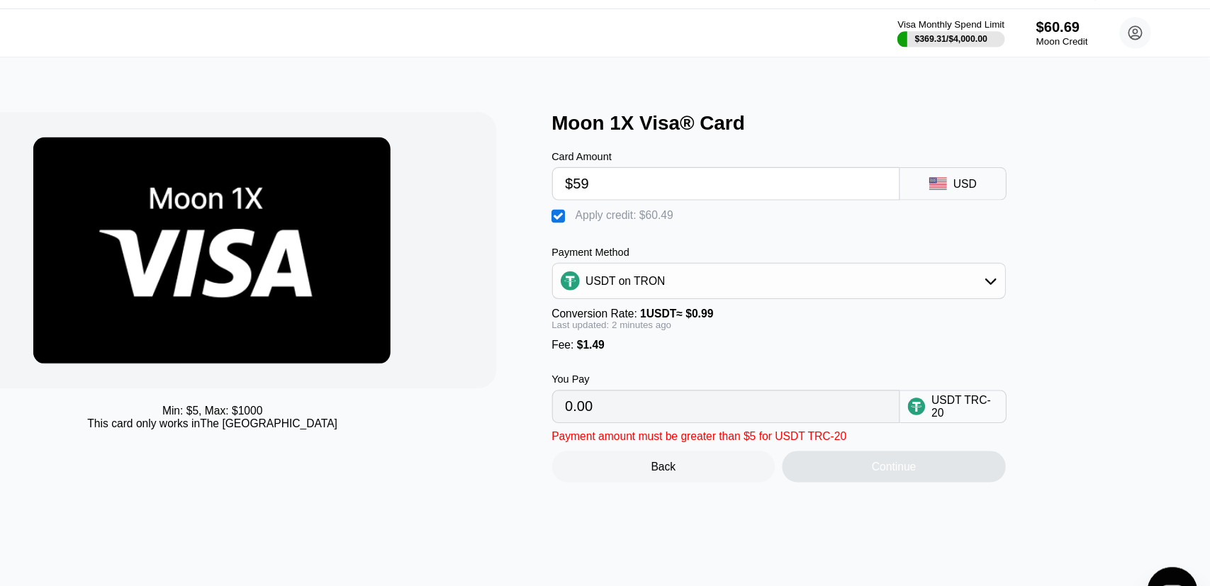
click at [884, 428] on div "Payment amount must be greater than $5 for USDT TRC-20 Back Continue" at bounding box center [846, 426] width 454 height 53
click at [885, 440] on div "Continue" at bounding box center [926, 439] width 201 height 28
click at [853, 284] on div "USDT on TRON" at bounding box center [822, 273] width 405 height 28
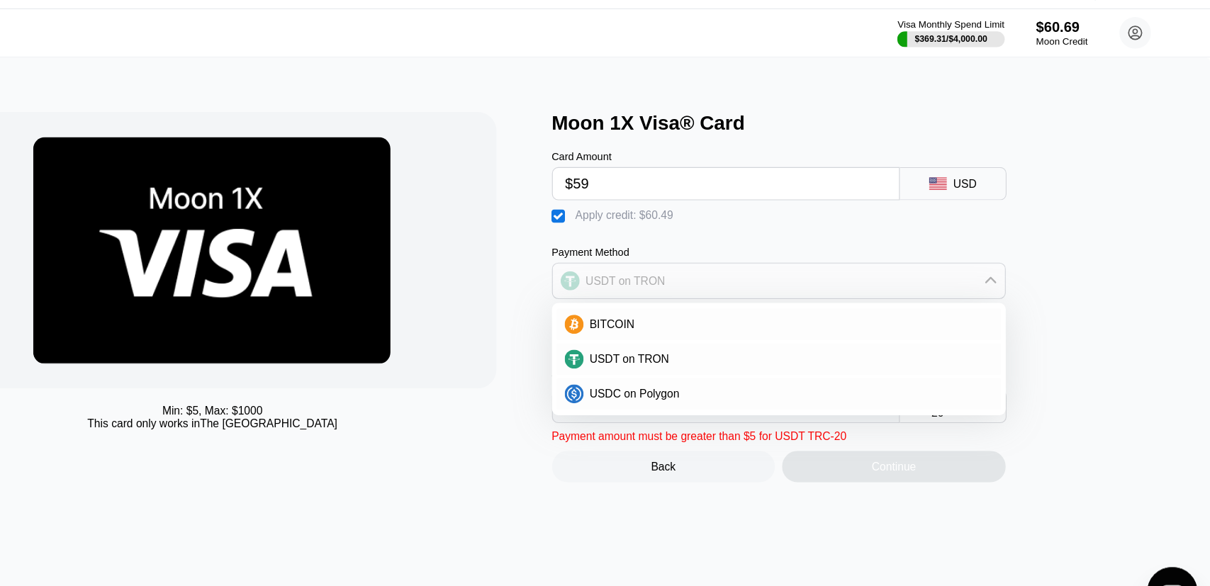
click at [864, 287] on div "USDT on TRON" at bounding box center [822, 273] width 405 height 28
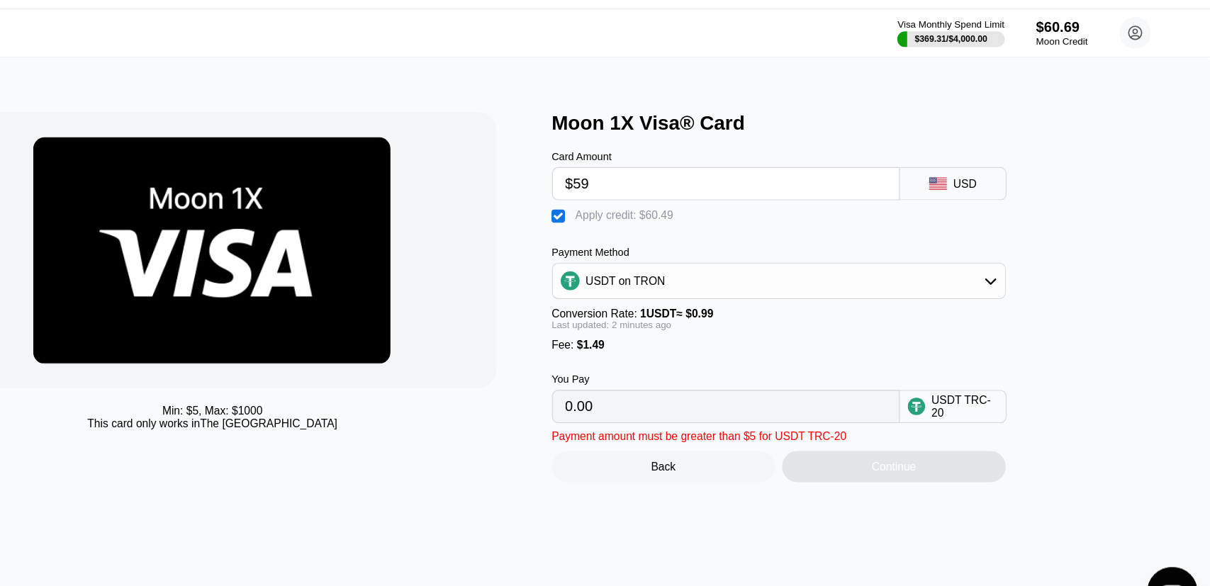
click at [802, 189] on input "$59" at bounding box center [775, 186] width 288 height 28
type input "$5"
type input "$10"
click at [1067, 273] on div "Card Amount $10 USD  Apply credit: $11.49 Payment Method USDT on TRON Conversi…" at bounding box center [846, 271] width 454 height 259
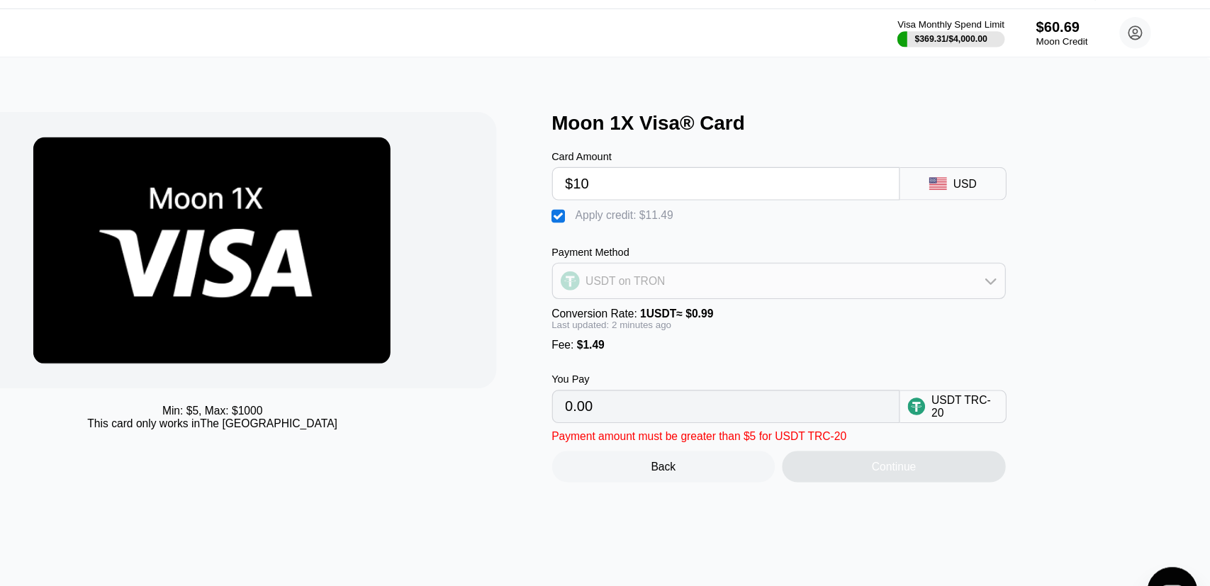
click at [999, 282] on div "USDT on TRON" at bounding box center [822, 273] width 405 height 28
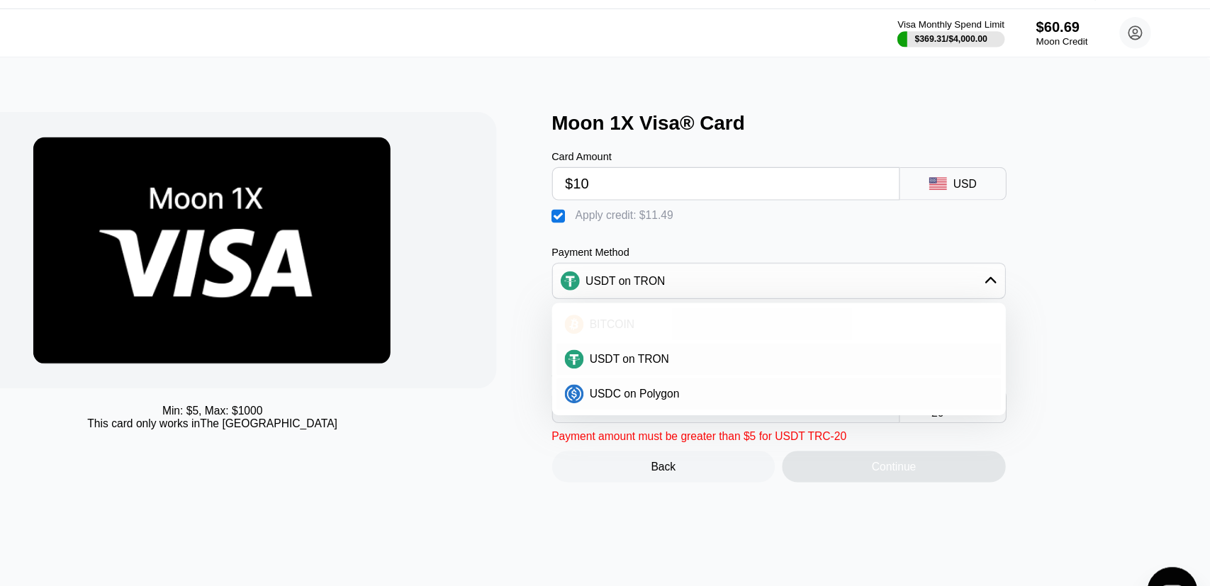
click at [978, 317] on div "BITCOIN" at bounding box center [831, 311] width 367 height 11
type input "0"
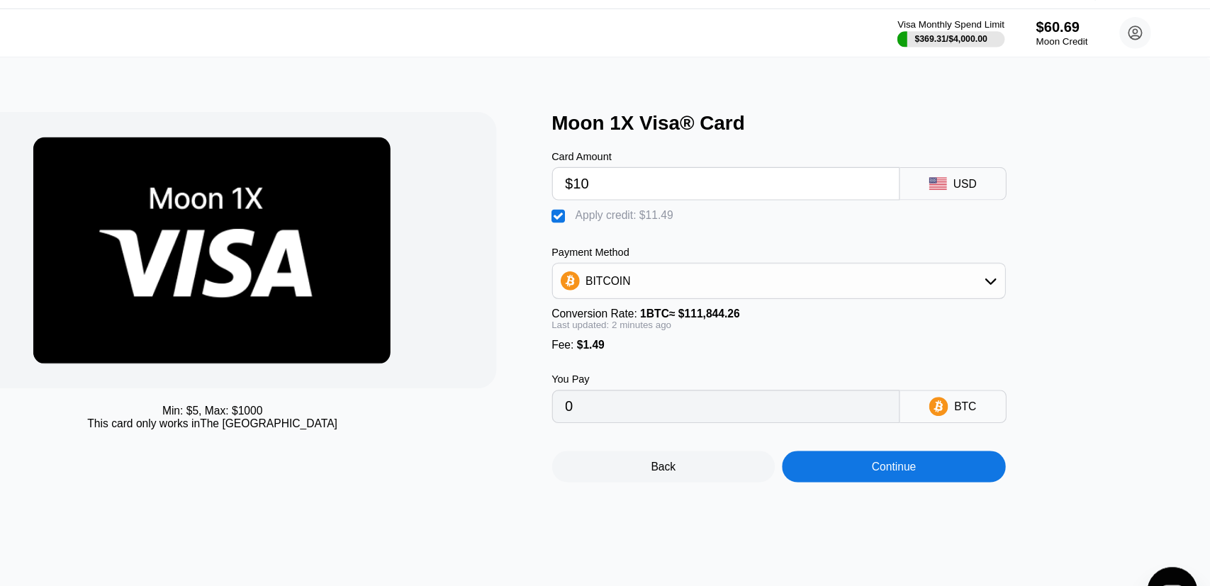
click at [880, 191] on input "$10" at bounding box center [775, 186] width 288 height 28
type input "$1"
type input "$59"
click at [1076, 219] on div "Moon 1X Visa® Card Card Amount $59 USD  Apply credit: $60.49 Payment Method BI…" at bounding box center [891, 287] width 544 height 332
click at [982, 437] on div "Back Continue" at bounding box center [846, 426] width 454 height 53
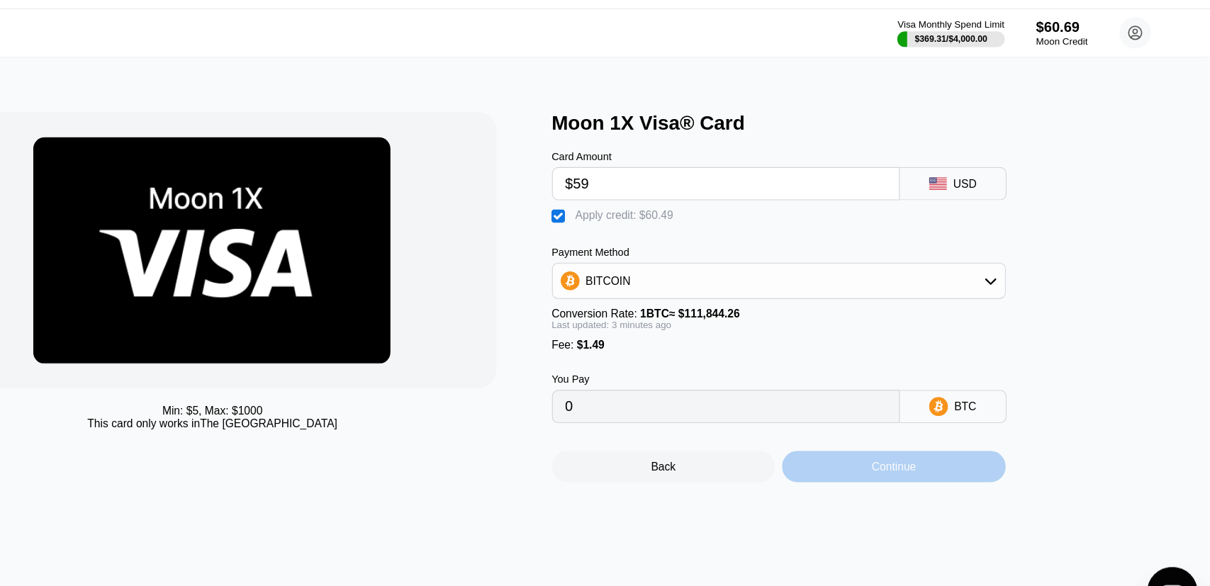
click at [981, 444] on div "Continue" at bounding box center [926, 439] width 201 height 28
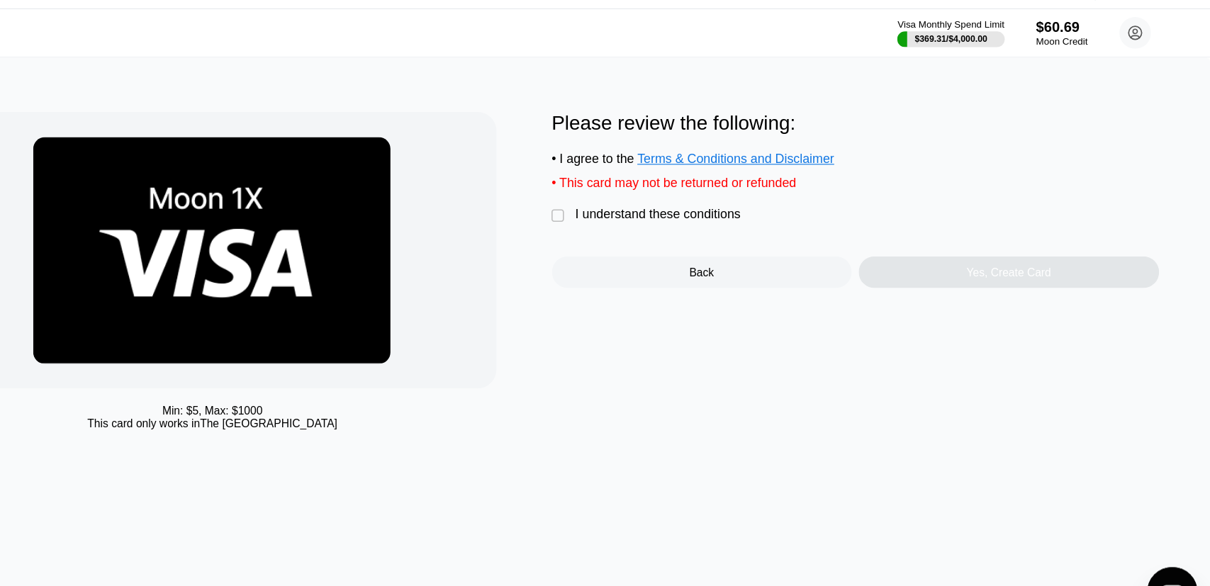
click at [770, 222] on div " I understand these conditions" at bounding box center [707, 214] width 176 height 15
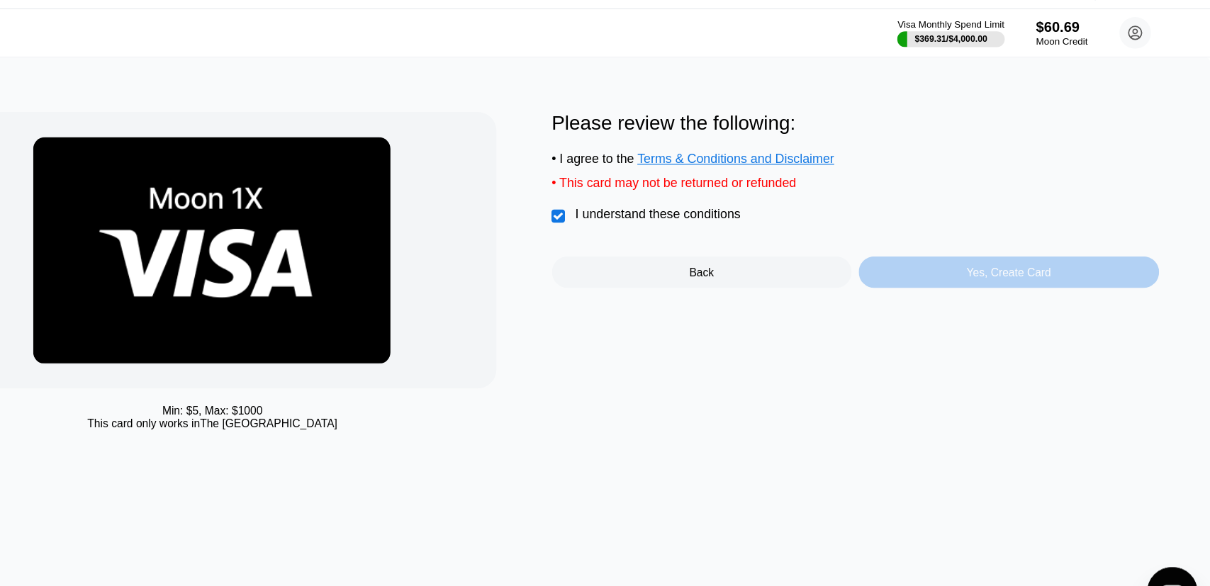
click at [937, 279] on div "Yes, Create Card" at bounding box center [1028, 265] width 269 height 28
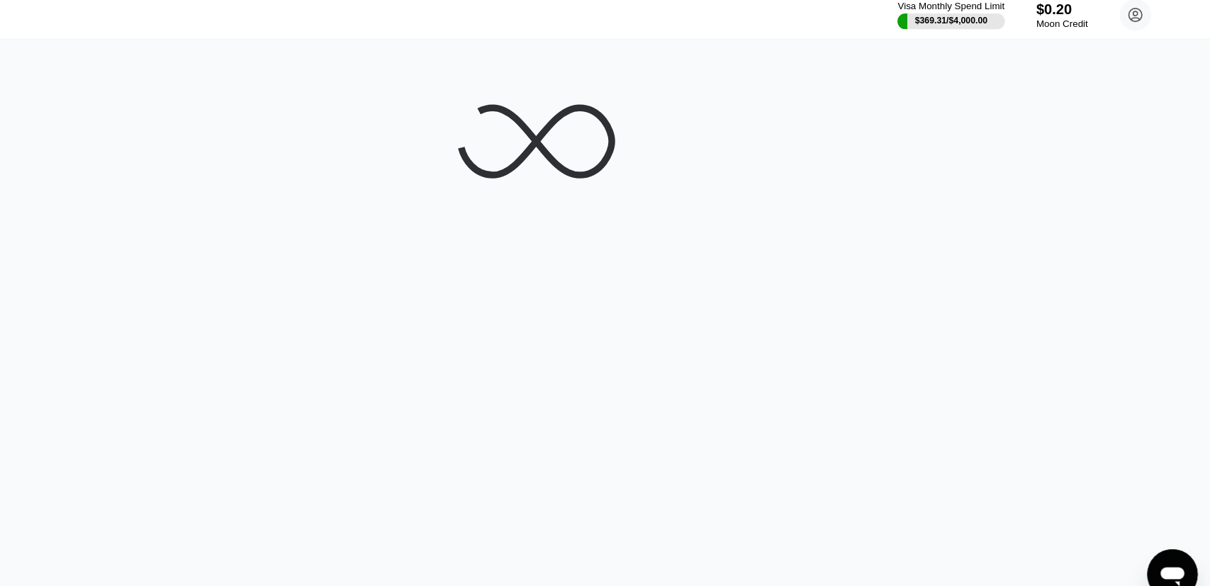
scroll to position [7, 0]
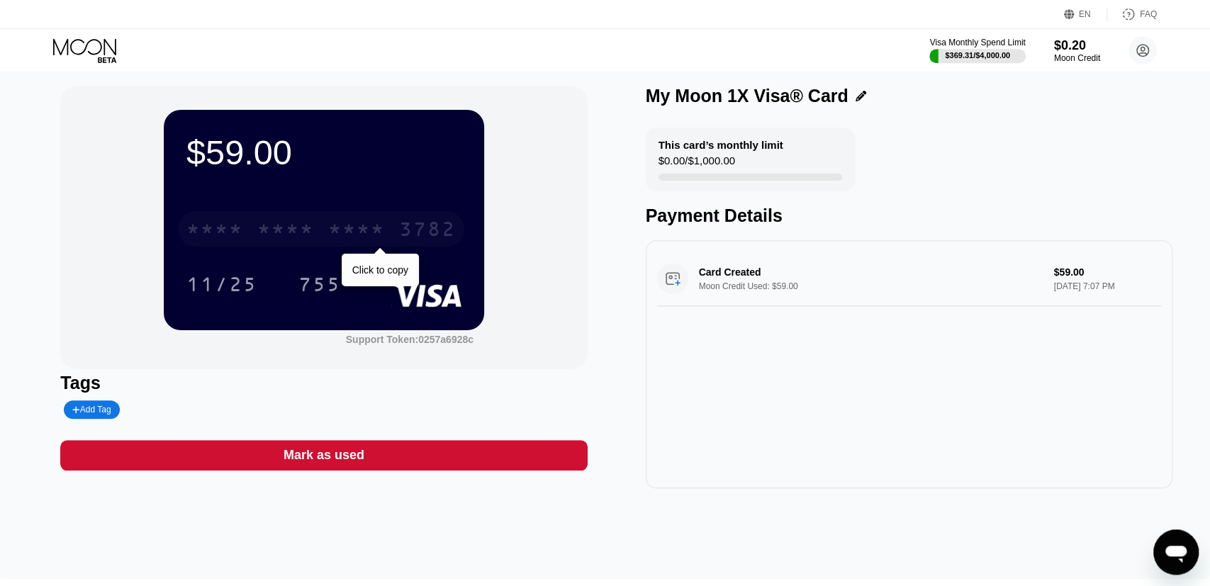
click at [373, 224] on div "* * * *" at bounding box center [356, 231] width 57 height 23
click at [393, 232] on div "4513 6500 2446 3782" at bounding box center [321, 228] width 286 height 35
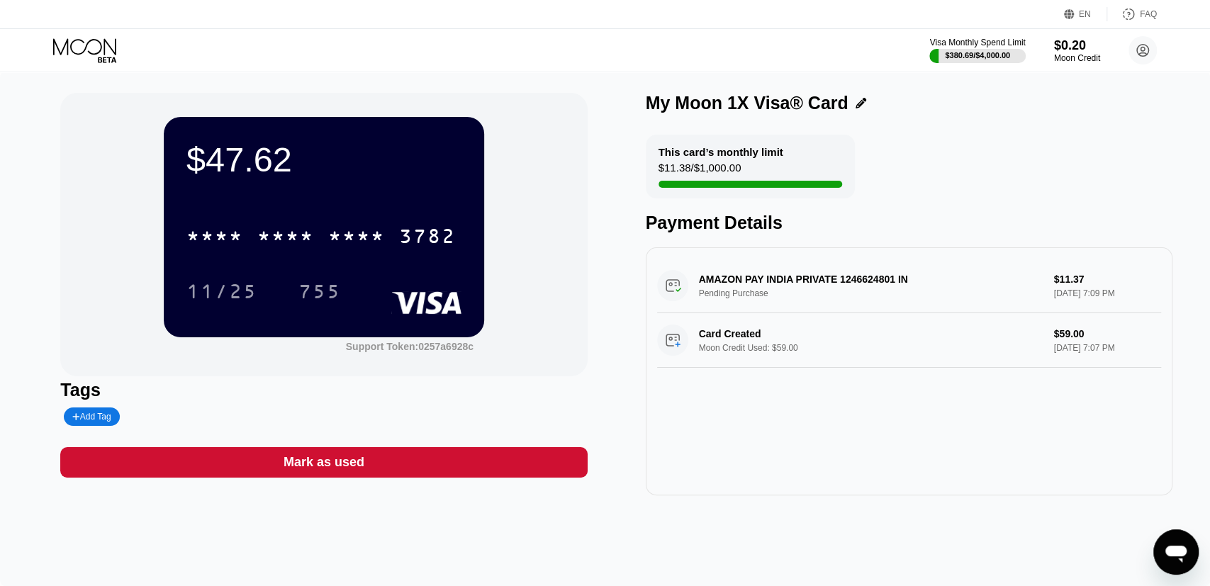
click at [729, 169] on div "$11.38 / $1,000.00" at bounding box center [699, 171] width 83 height 19
drag, startPoint x: 729, startPoint y: 169, endPoint x: 682, endPoint y: 169, distance: 46.8
click at [682, 169] on div "$11.38 / $1,000.00" at bounding box center [699, 171] width 83 height 19
click at [313, 296] on div "755" at bounding box center [319, 293] width 43 height 23
